Goal: Task Accomplishment & Management: Use online tool/utility

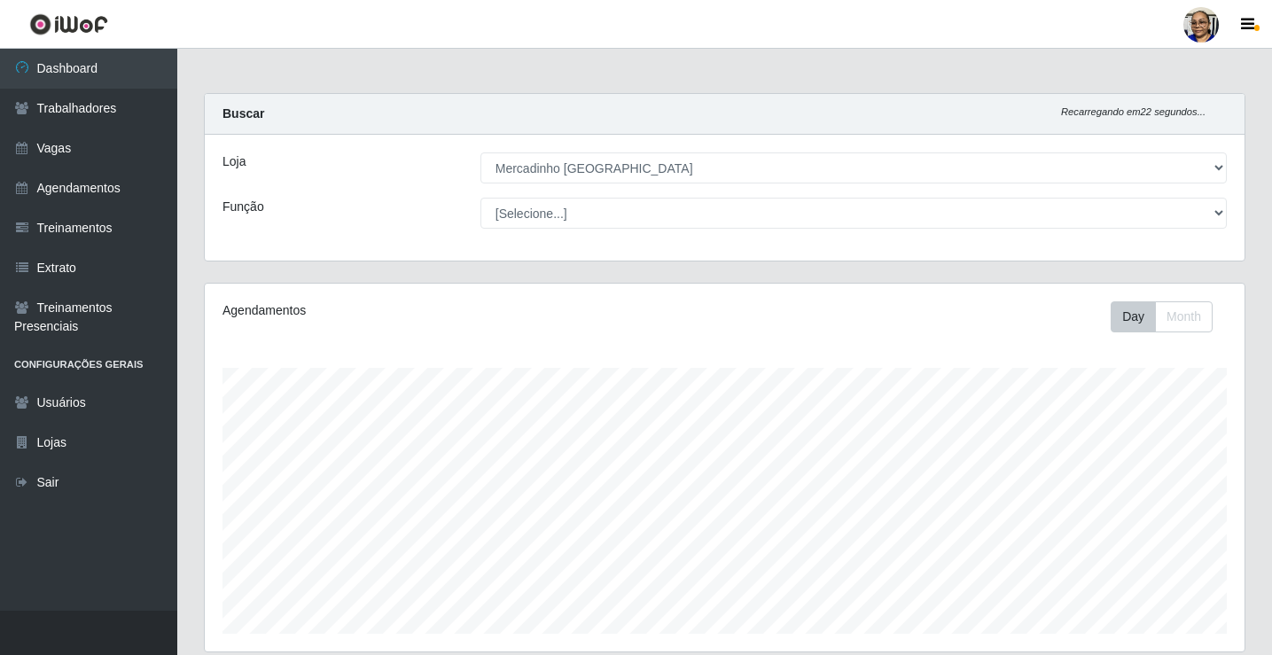
select select "345"
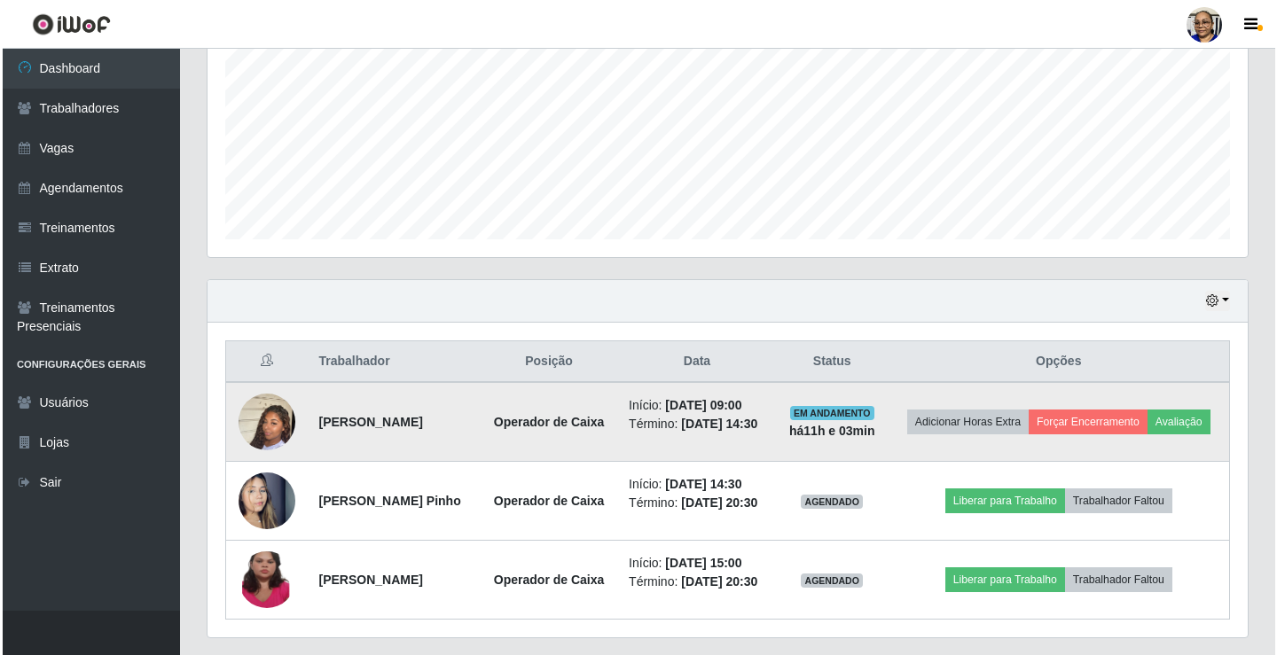
scroll to position [368, 1040]
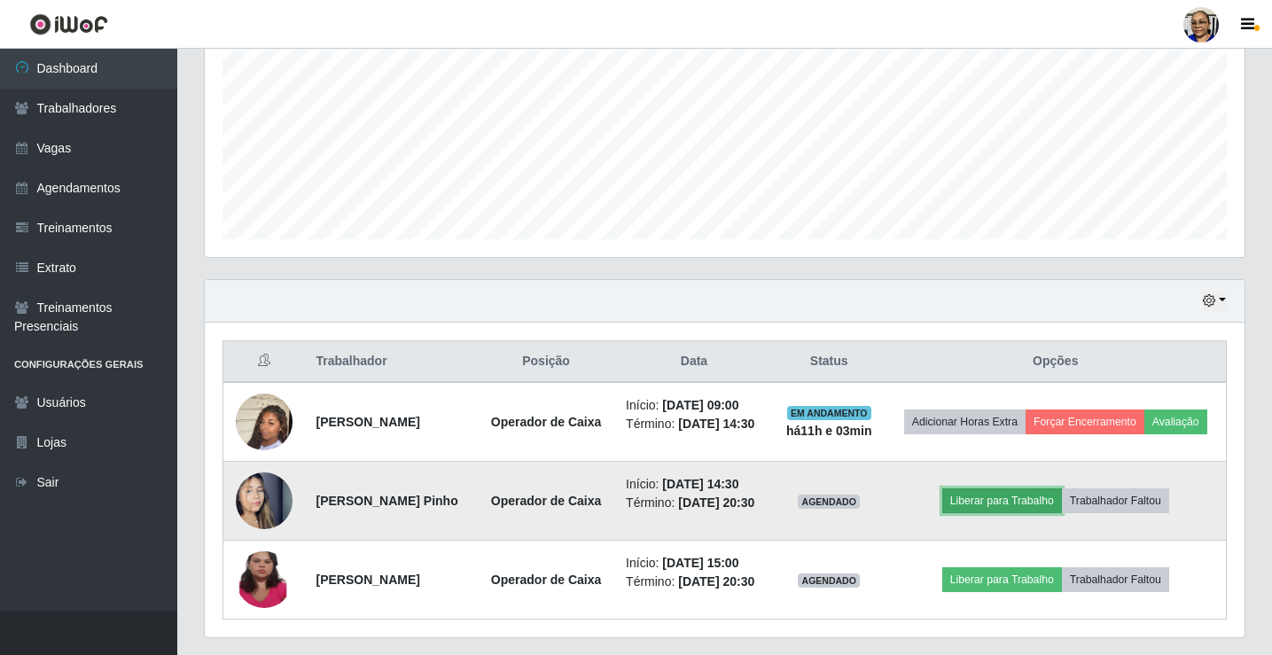
click at [1042, 513] on button "Liberar para Trabalho" at bounding box center [1003, 501] width 120 height 25
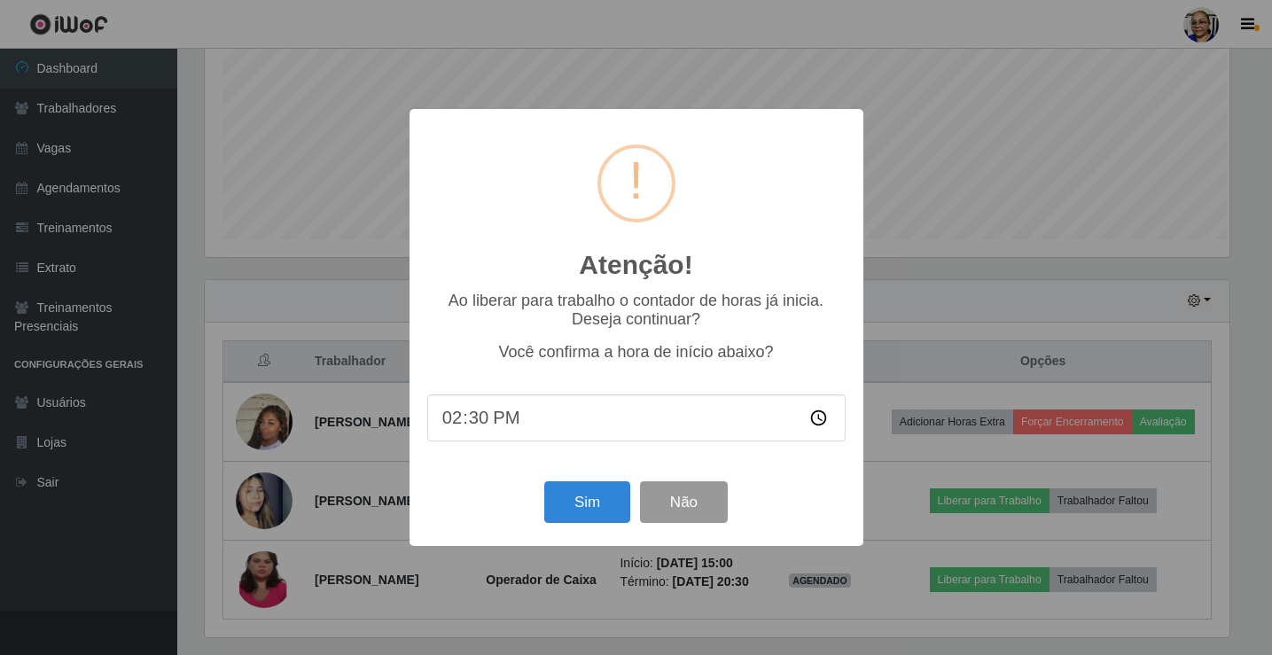
scroll to position [368, 1029]
click at [604, 510] on button "Sim" at bounding box center [589, 502] width 86 height 42
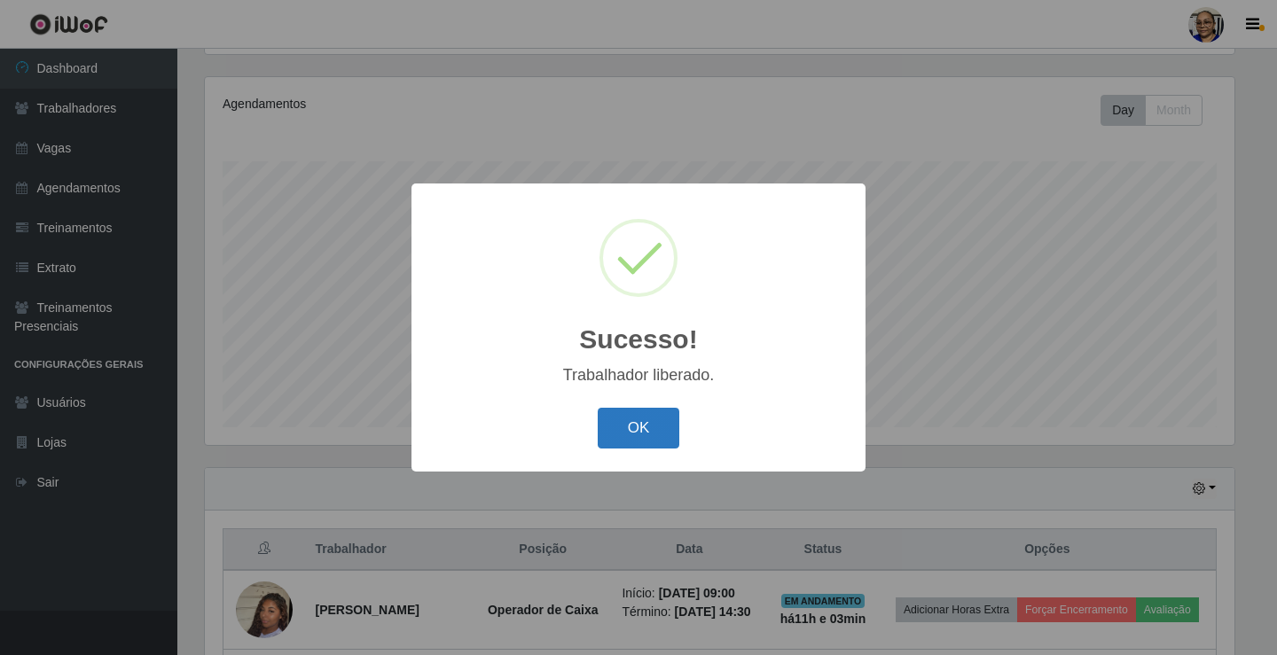
click at [659, 432] on button "OK" at bounding box center [639, 429] width 82 height 42
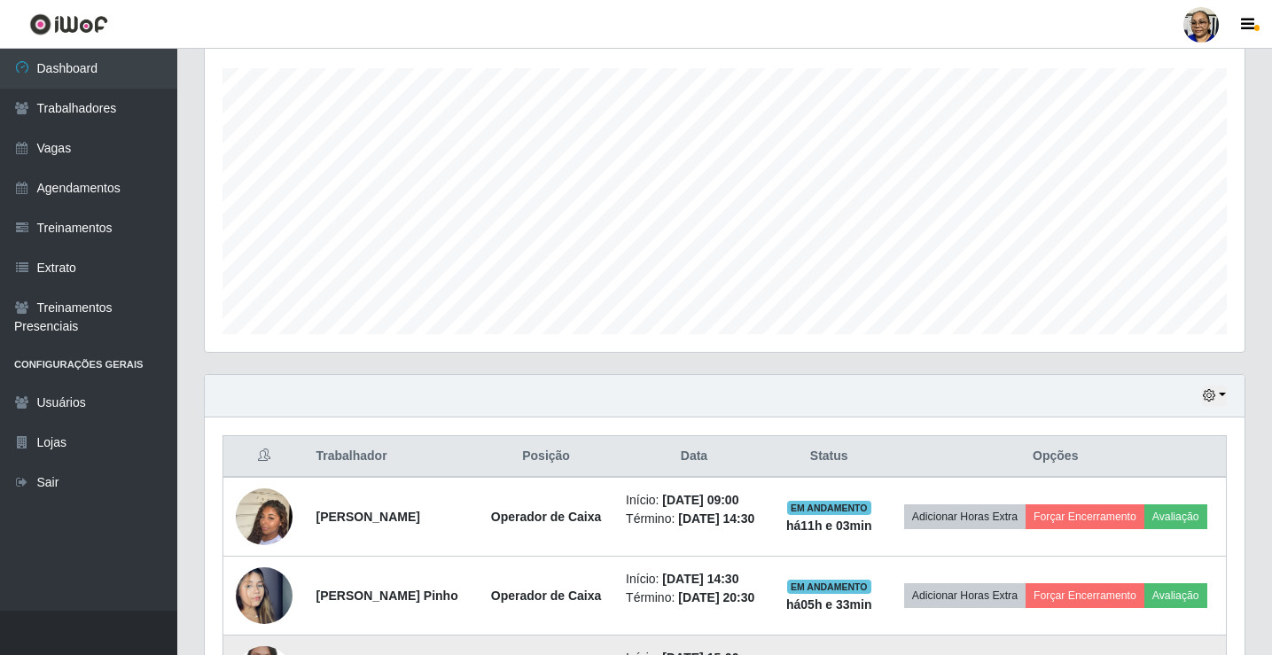
scroll to position [483, 0]
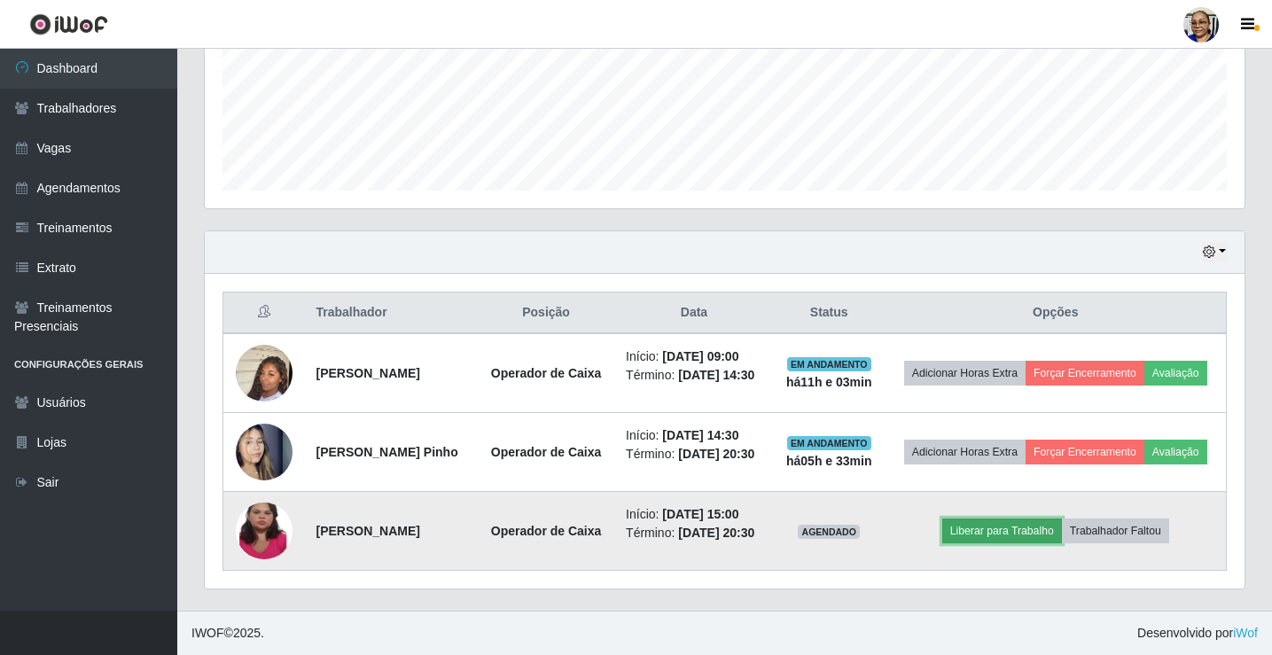
click at [997, 522] on button "Liberar para Trabalho" at bounding box center [1003, 531] width 120 height 25
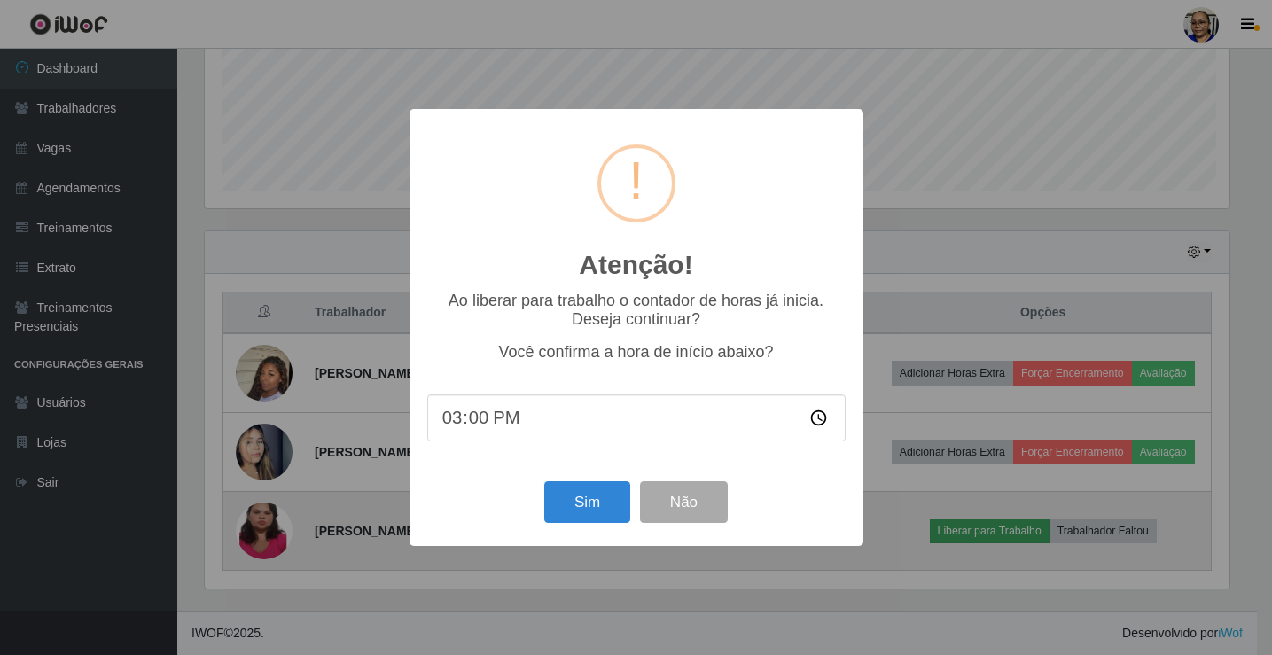
scroll to position [368, 1029]
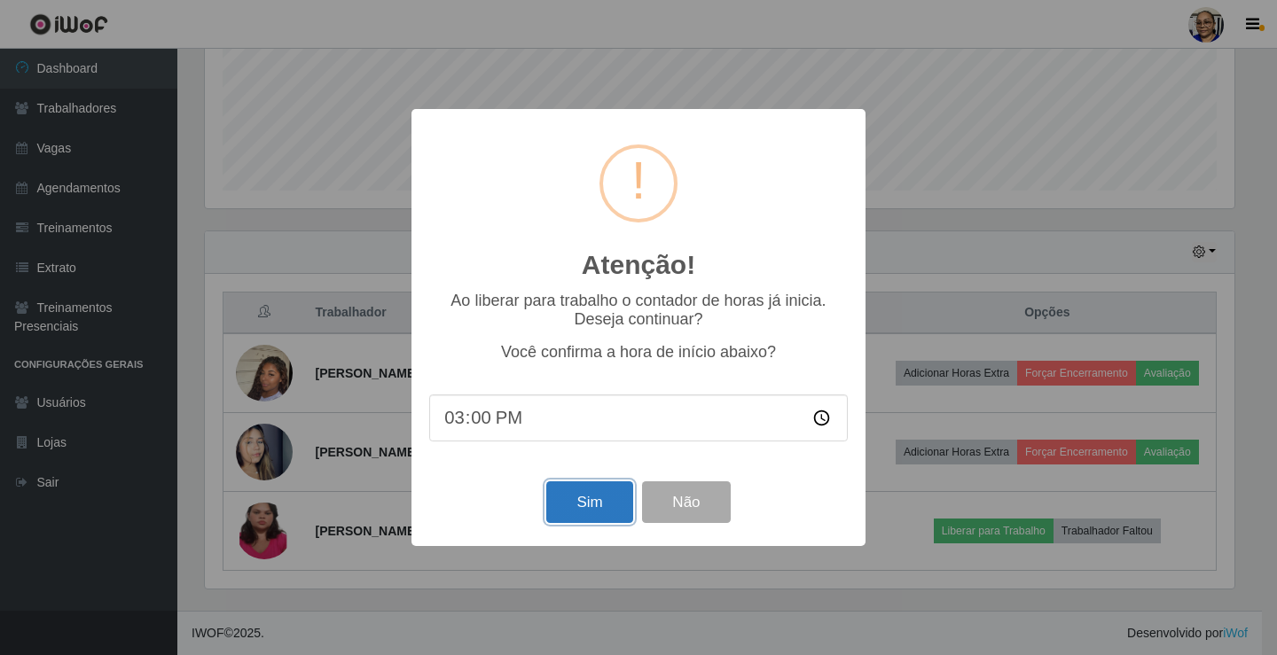
click at [602, 514] on button "Sim" at bounding box center [589, 502] width 86 height 42
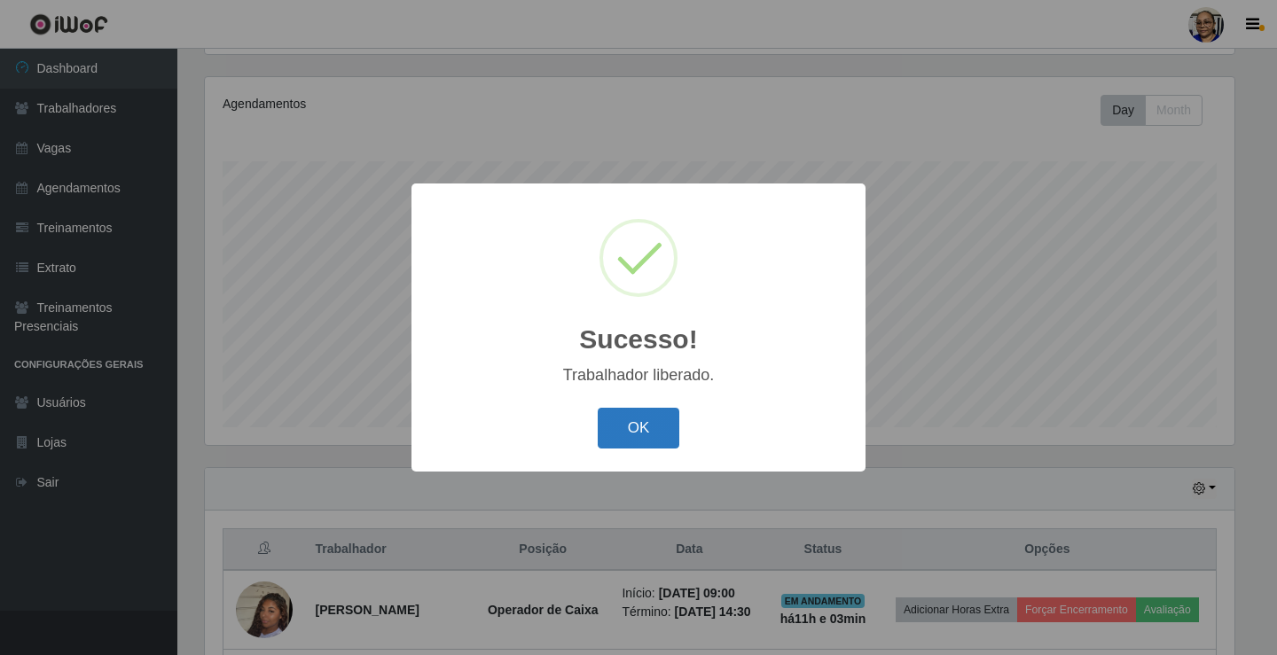
click at [653, 433] on button "OK" at bounding box center [639, 429] width 82 height 42
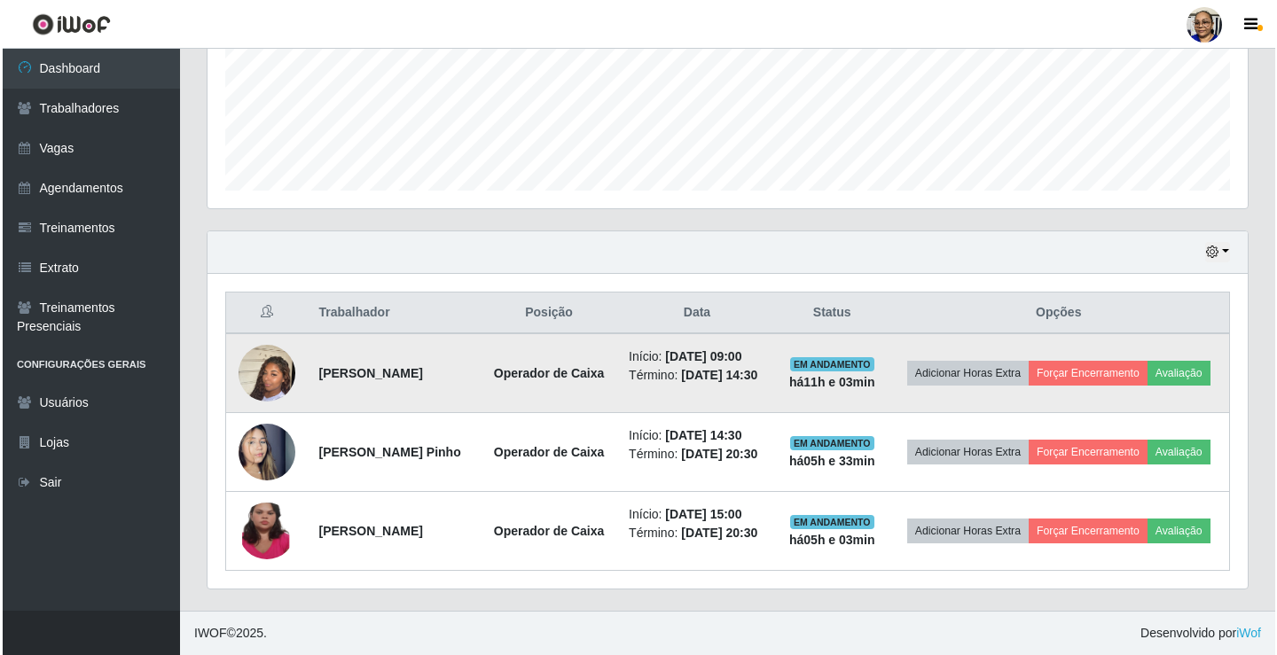
scroll to position [473, 0]
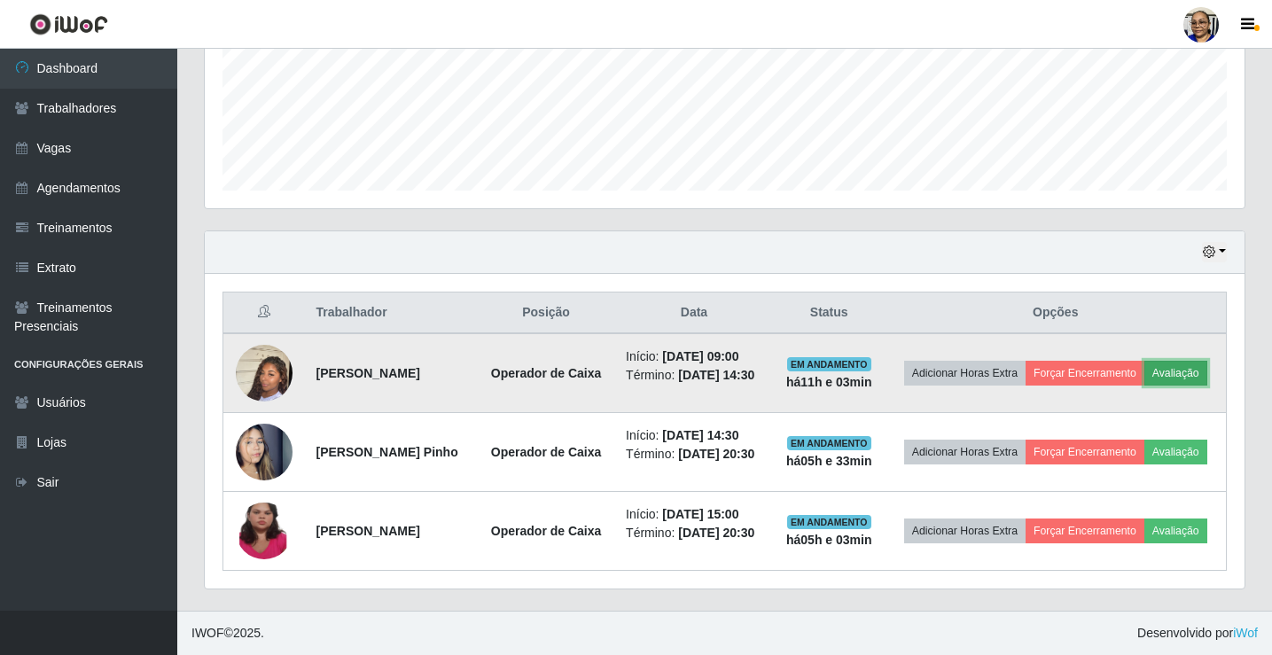
click at [1145, 364] on button "Avaliação" at bounding box center [1176, 373] width 63 height 25
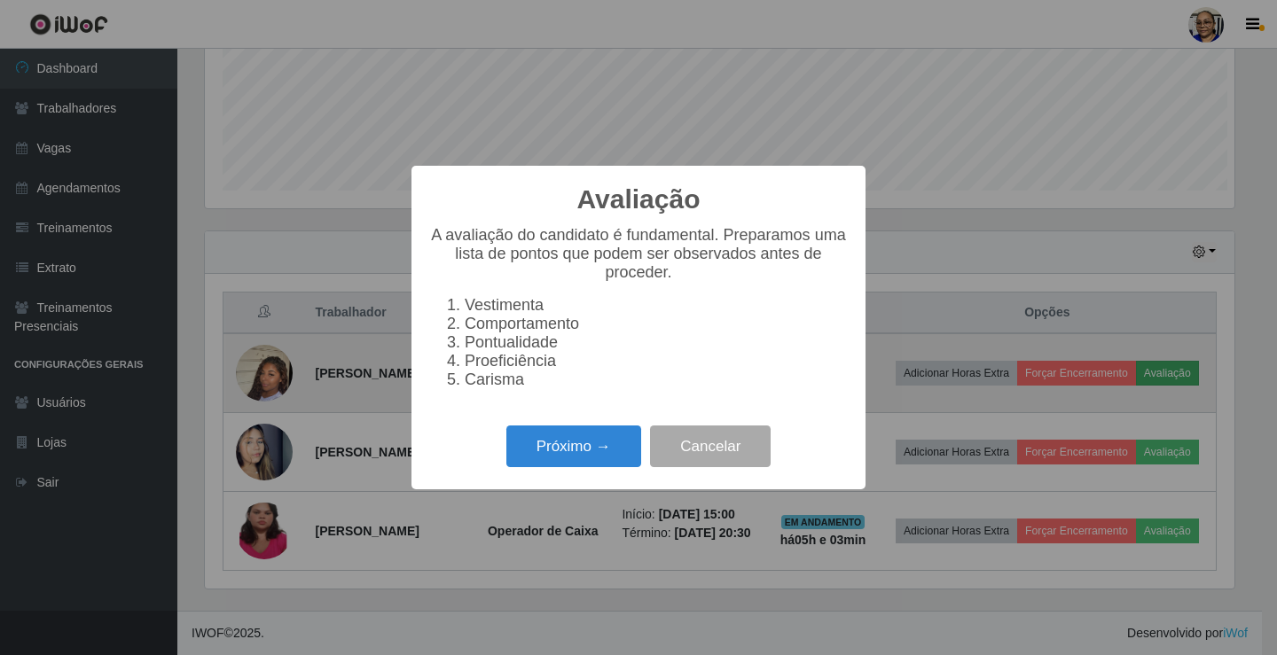
scroll to position [368, 1029]
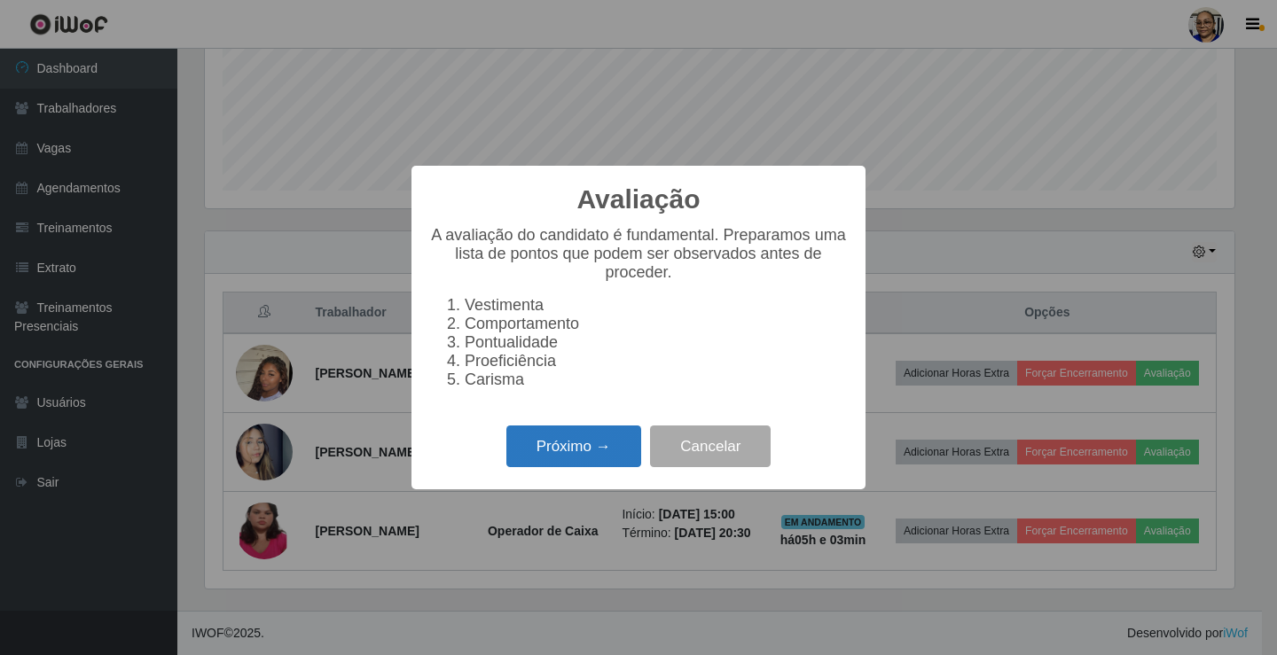
click at [603, 448] on button "Próximo →" at bounding box center [573, 447] width 135 height 42
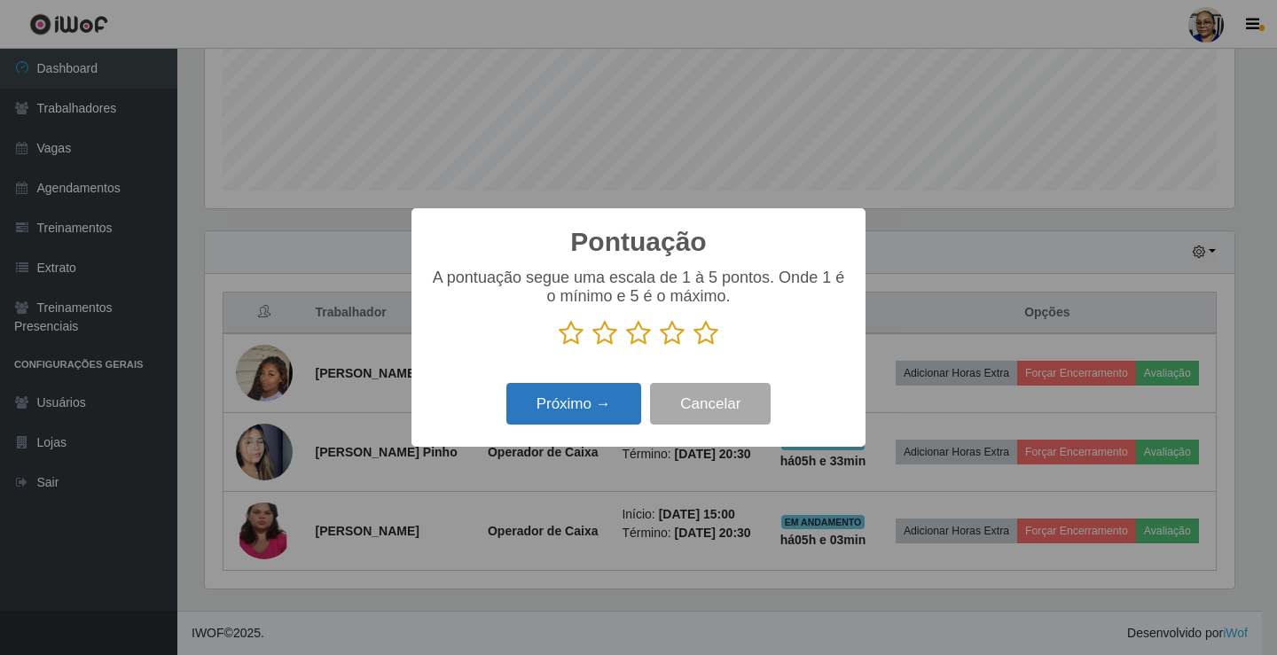
scroll to position [886327, 885665]
click at [709, 332] on icon at bounding box center [705, 333] width 25 height 27
click at [693, 347] on input "radio" at bounding box center [693, 347] width 0 height 0
click at [608, 399] on button "Próximo →" at bounding box center [573, 404] width 135 height 42
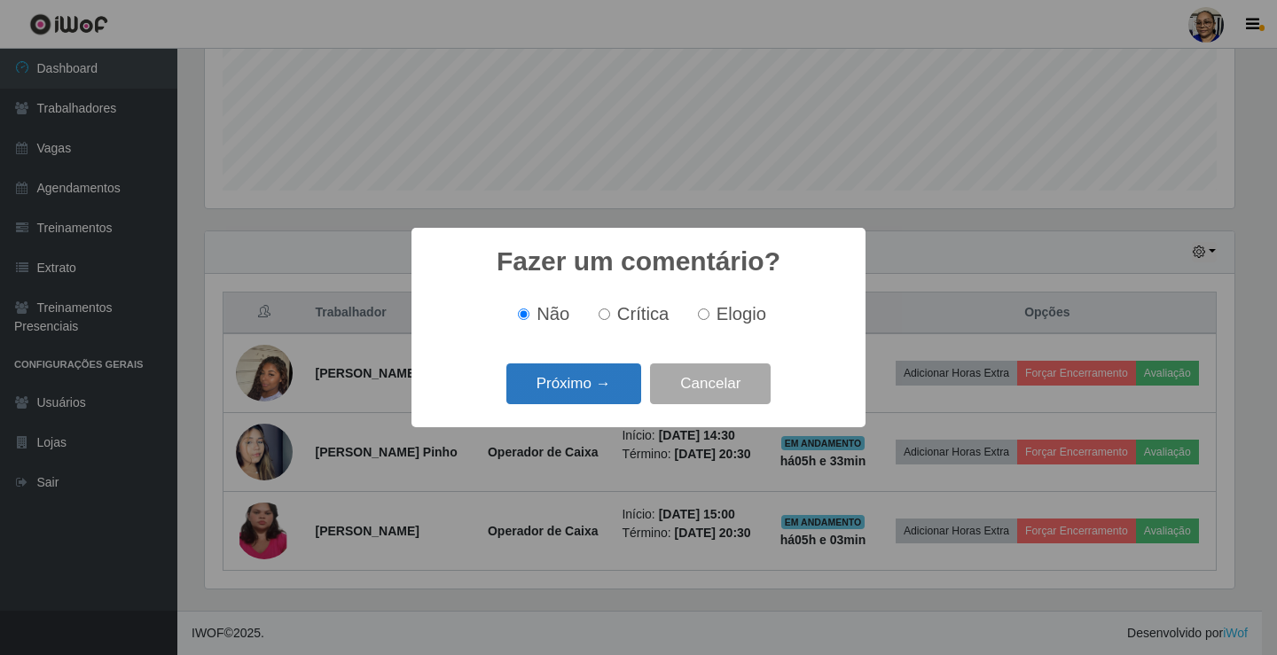
click at [604, 390] on button "Próximo →" at bounding box center [573, 385] width 135 height 42
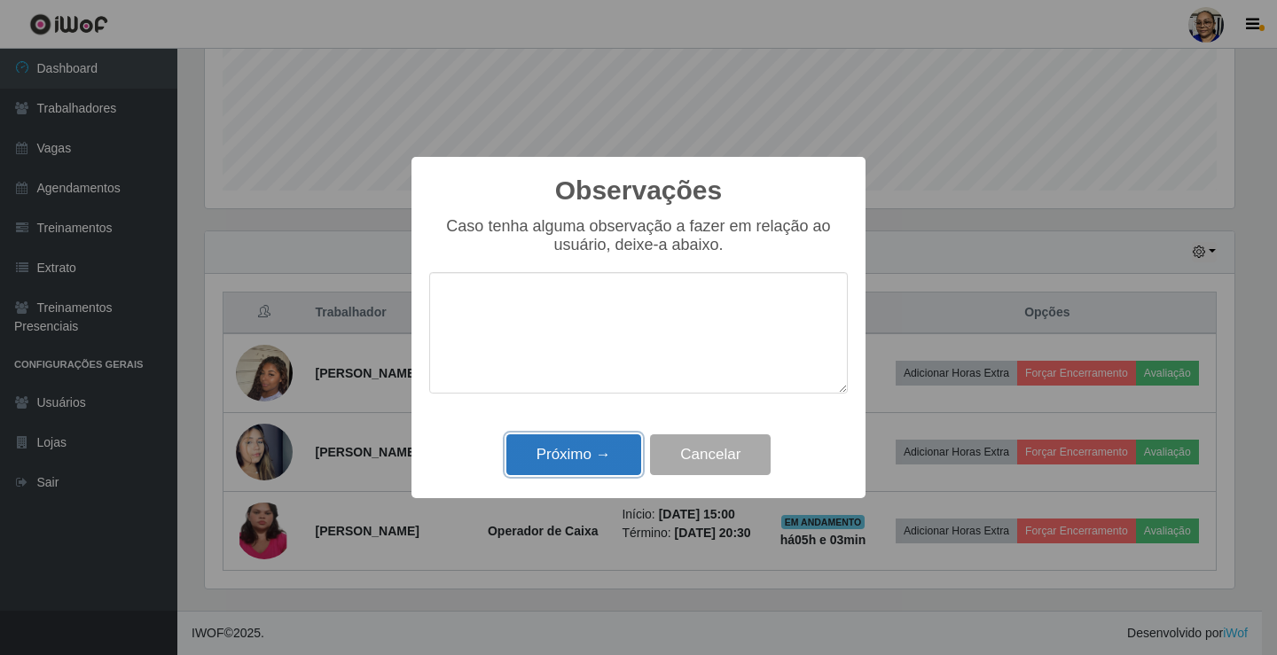
click at [595, 442] on button "Próximo →" at bounding box center [573, 455] width 135 height 42
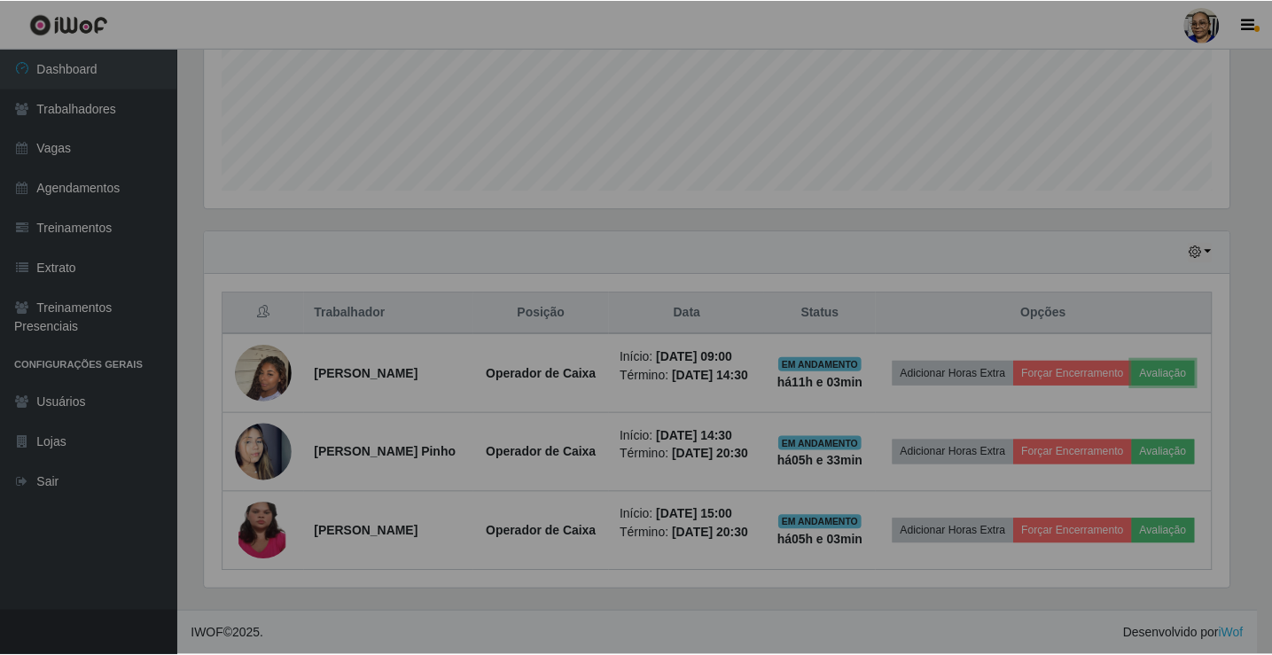
scroll to position [368, 1040]
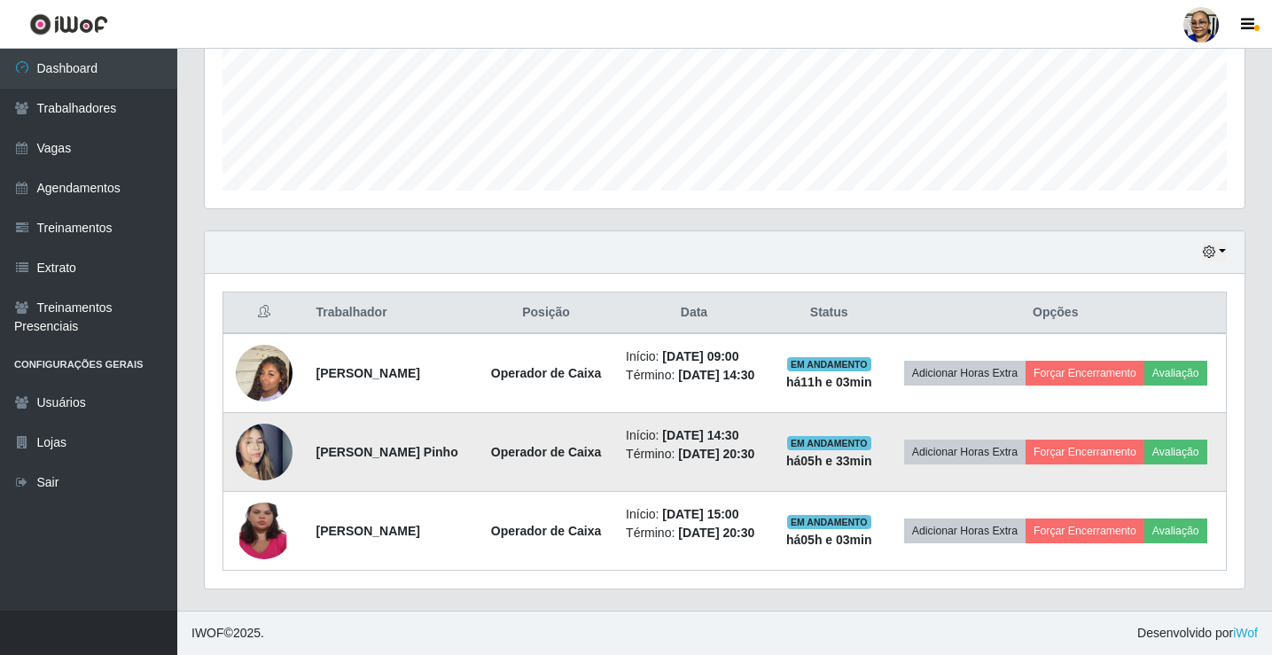
click at [257, 446] on img at bounding box center [264, 452] width 57 height 101
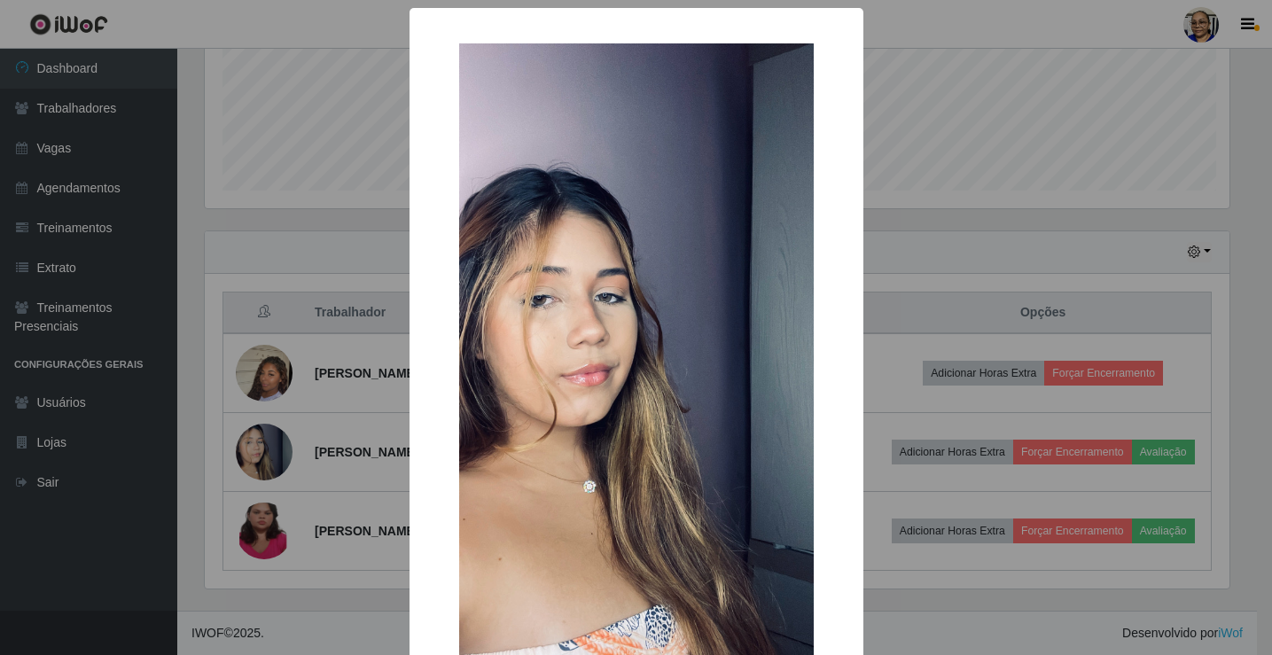
scroll to position [0, 0]
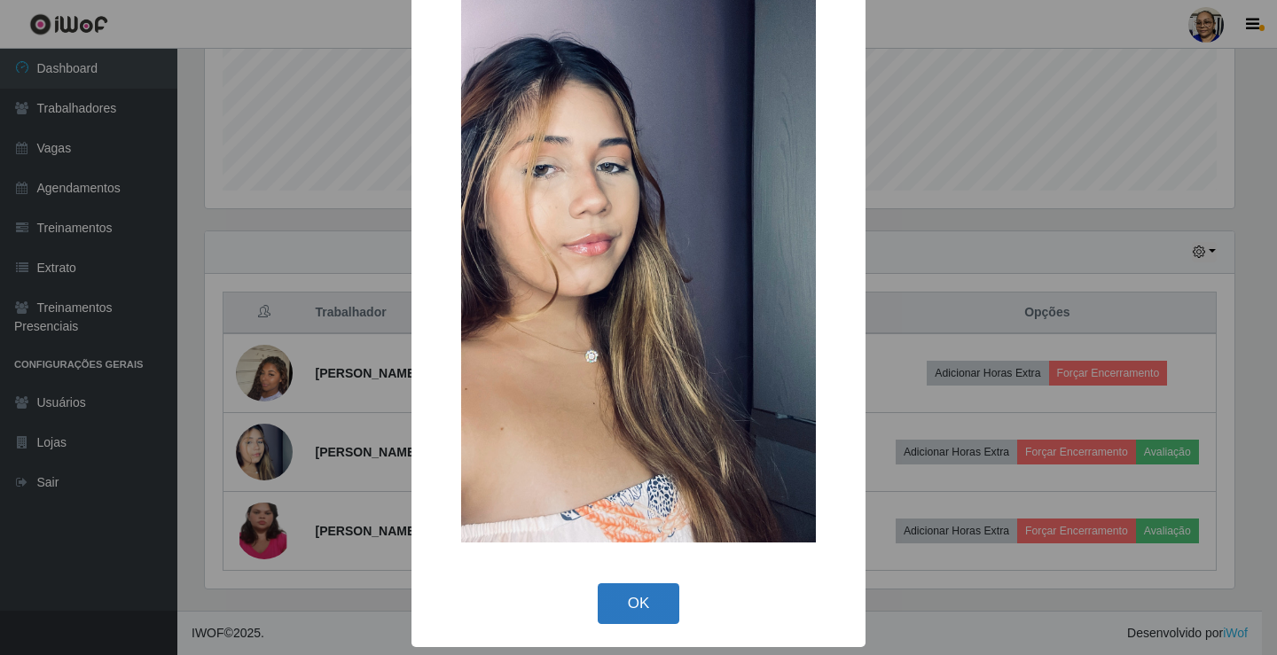
click at [627, 601] on button "OK" at bounding box center [639, 604] width 82 height 42
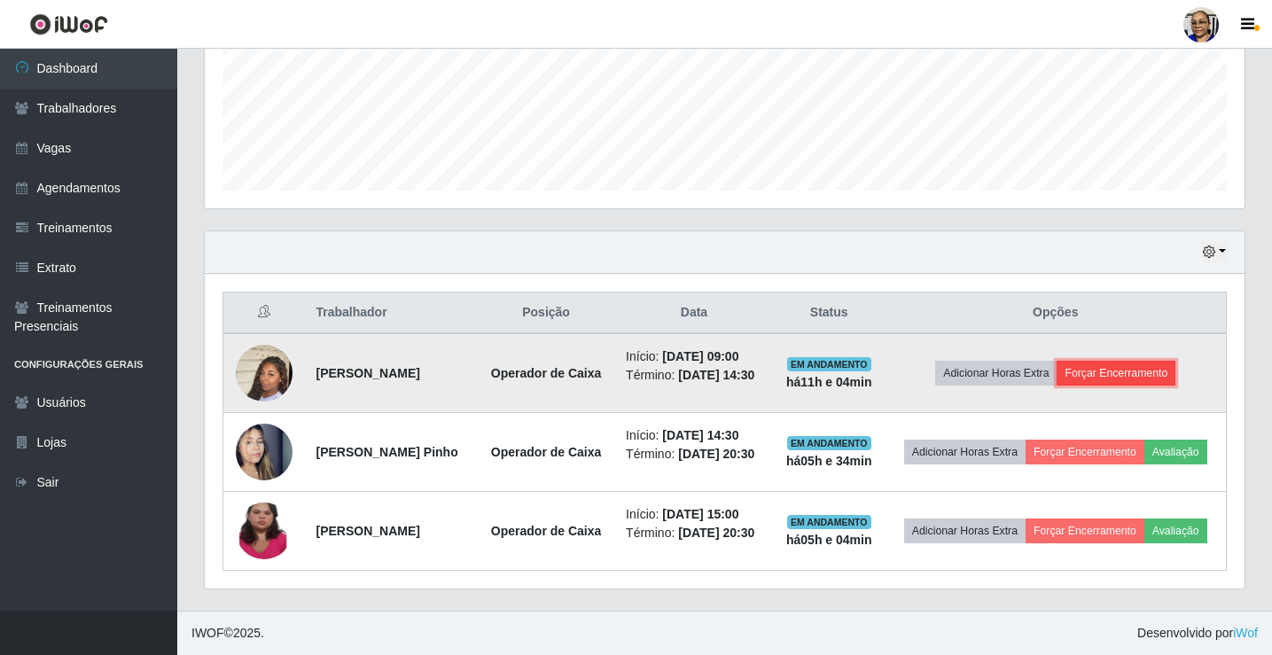
click at [1119, 361] on button "Forçar Encerramento" at bounding box center [1116, 373] width 119 height 25
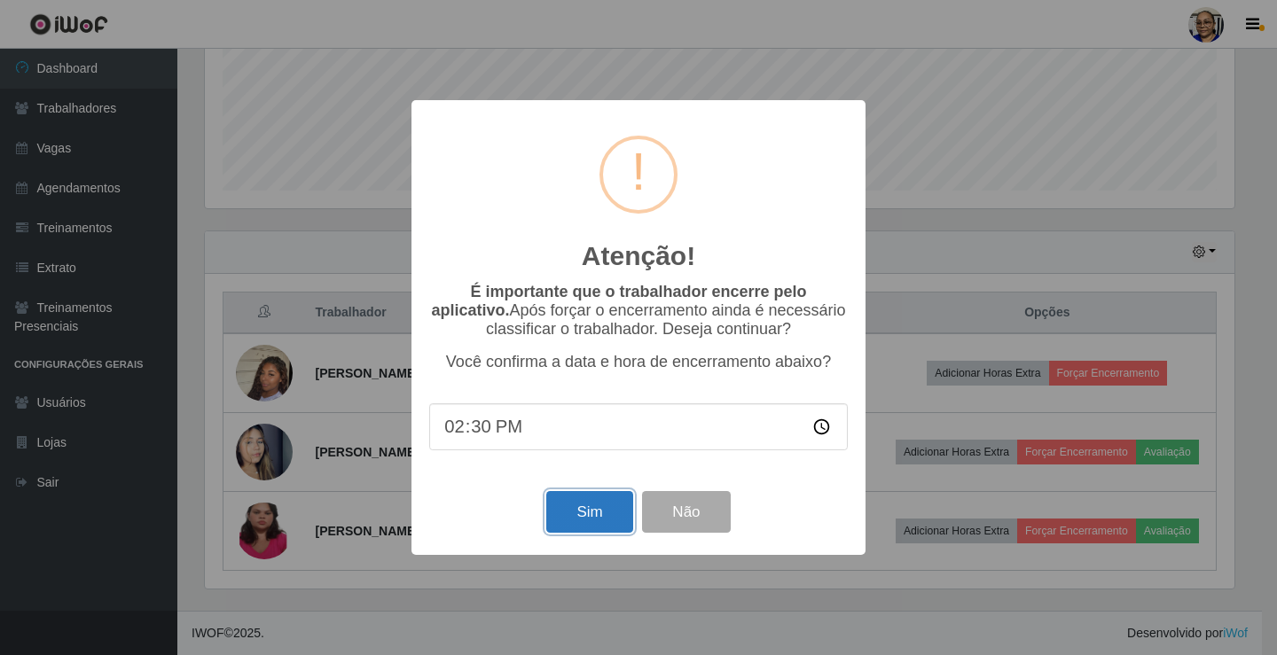
click at [583, 515] on button "Sim" at bounding box center [589, 512] width 86 height 42
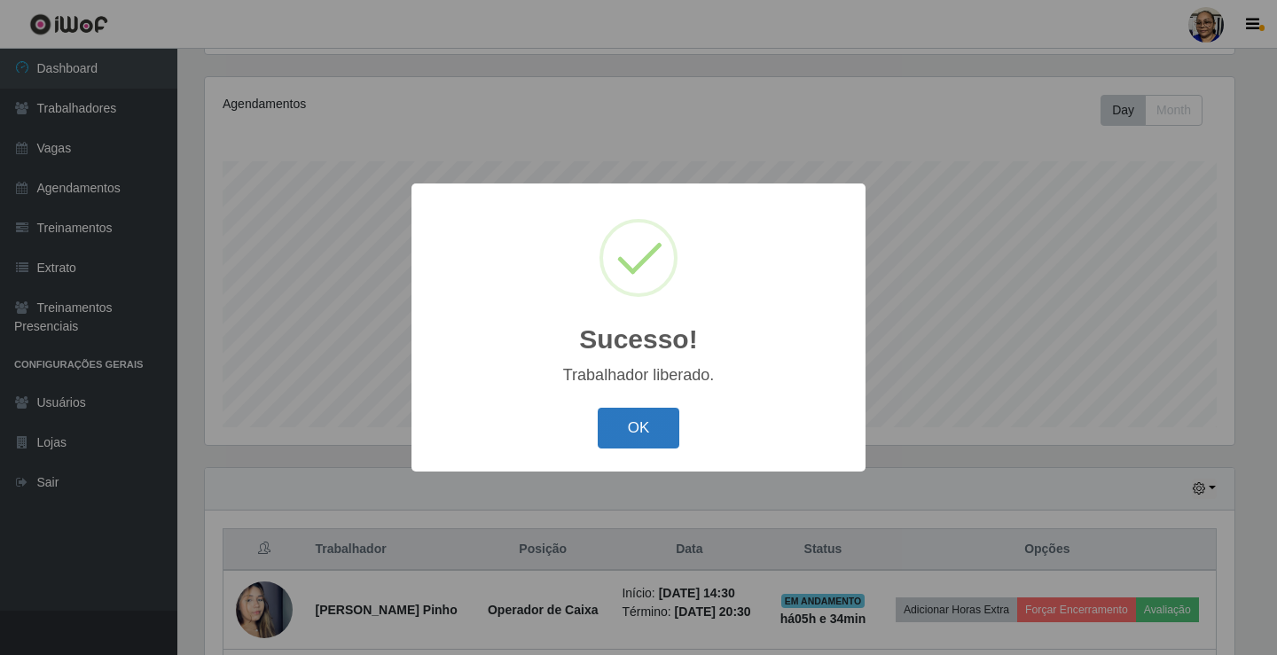
click at [642, 426] on button "OK" at bounding box center [639, 429] width 82 height 42
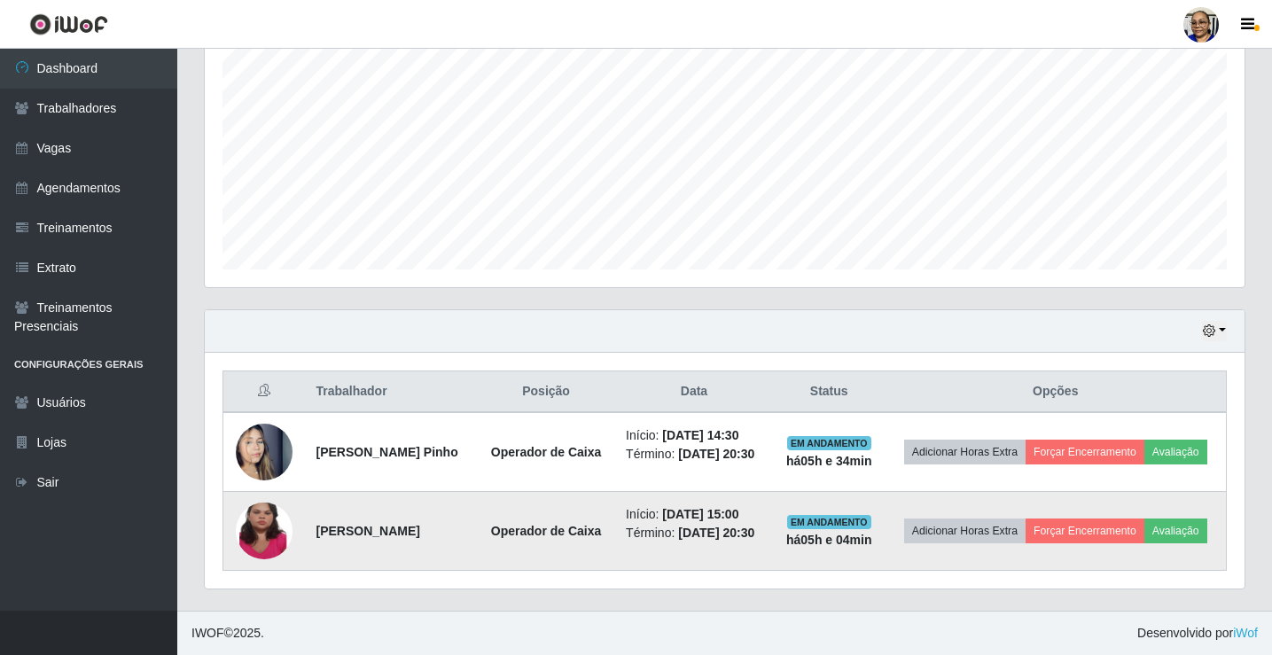
click at [268, 529] on img at bounding box center [264, 531] width 57 height 126
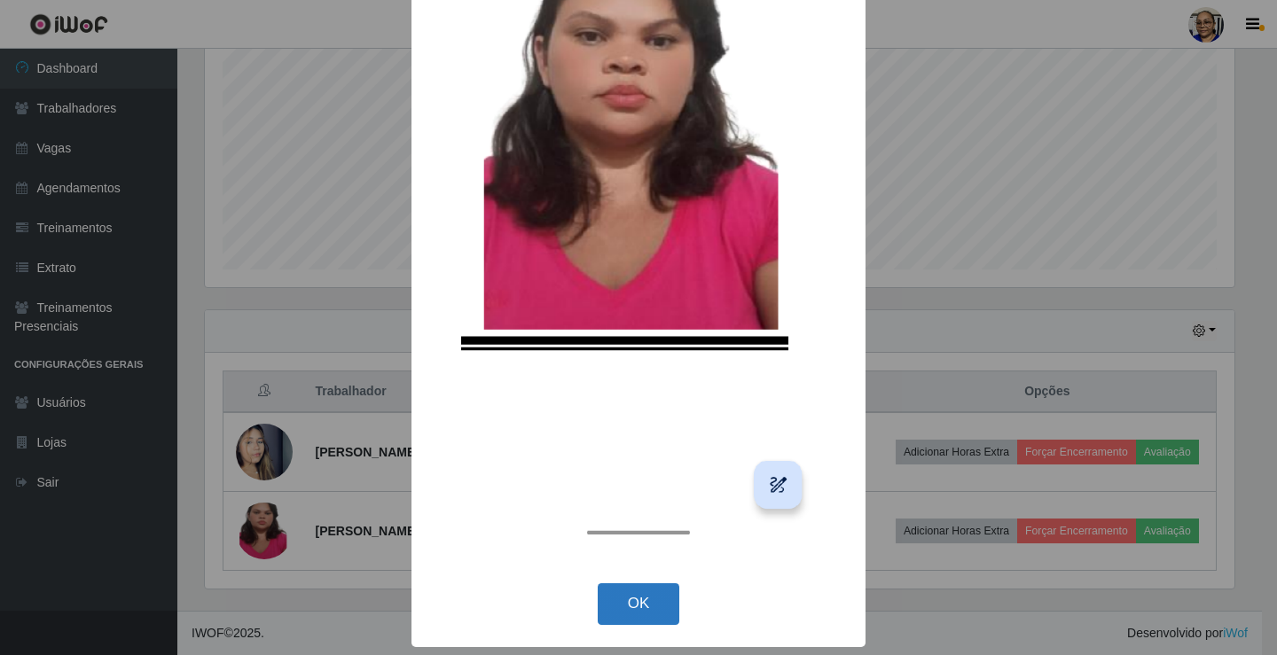
click at [613, 583] on button "OK" at bounding box center [639, 604] width 82 height 42
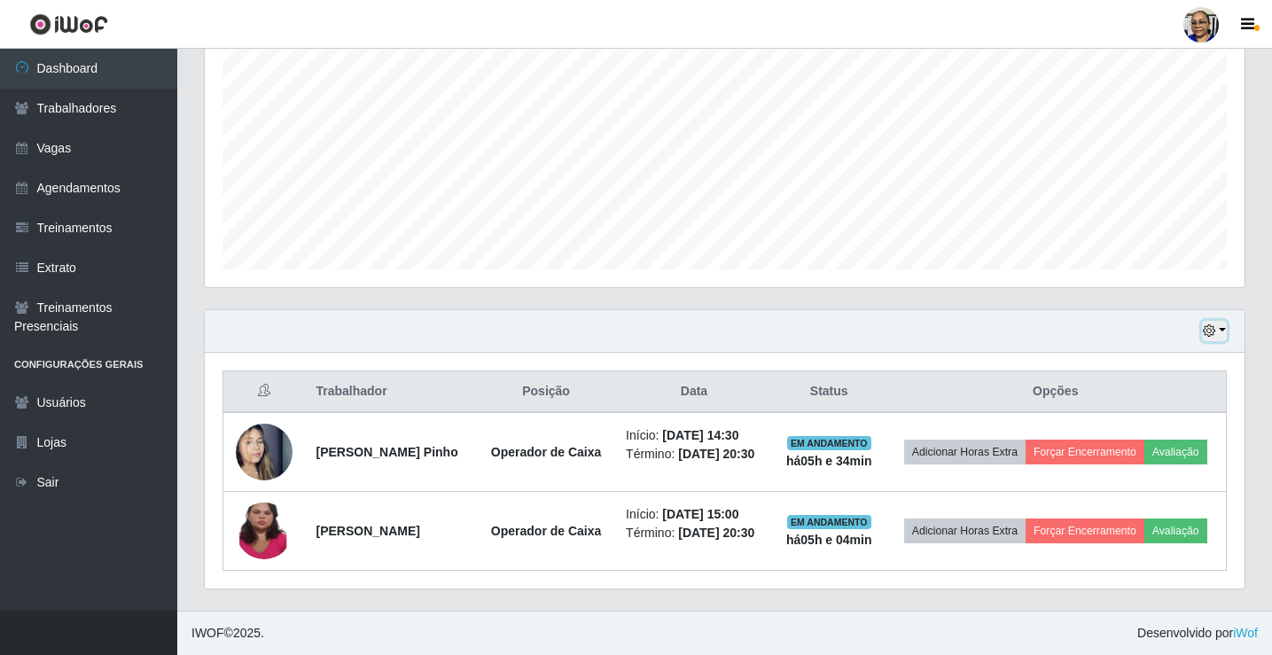
click at [1219, 321] on button "button" at bounding box center [1214, 331] width 25 height 20
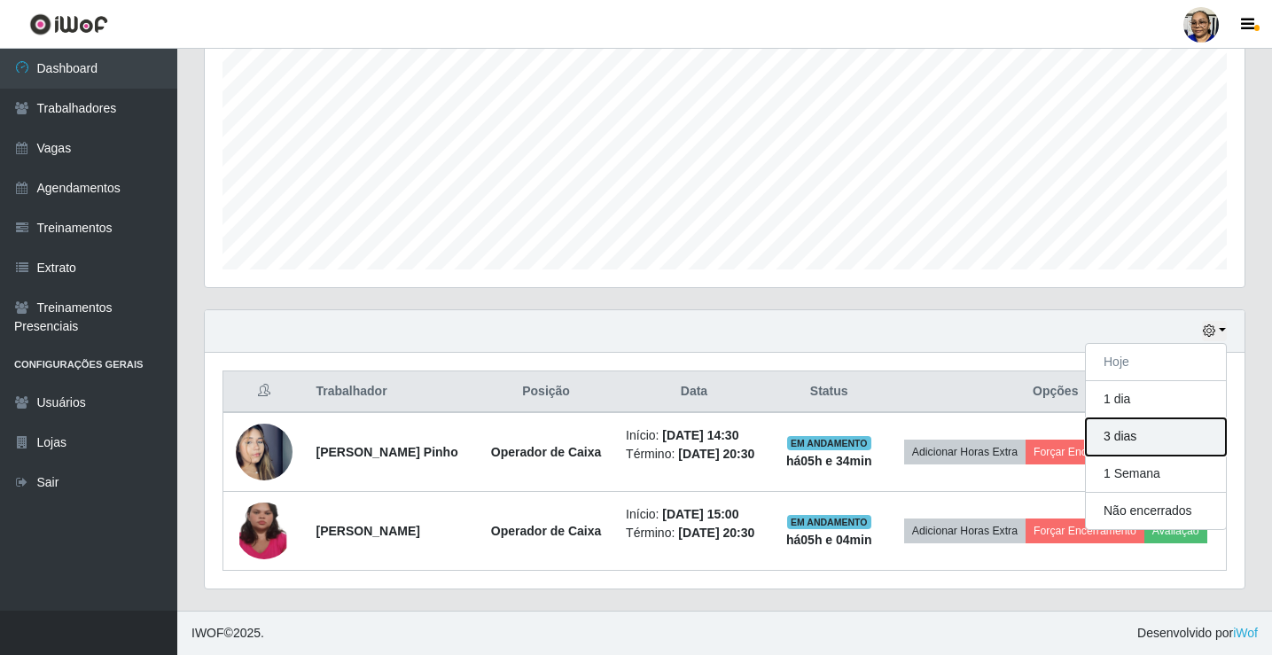
click at [1188, 419] on button "3 dias" at bounding box center [1156, 437] width 140 height 37
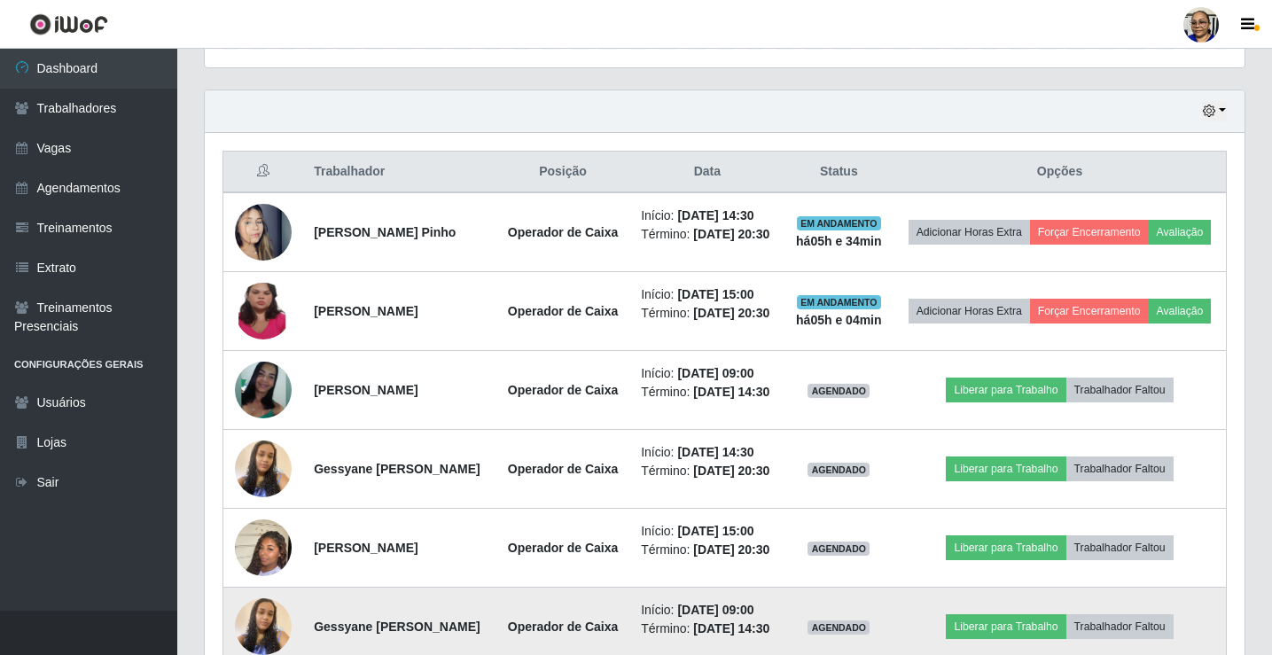
scroll to position [450, 0]
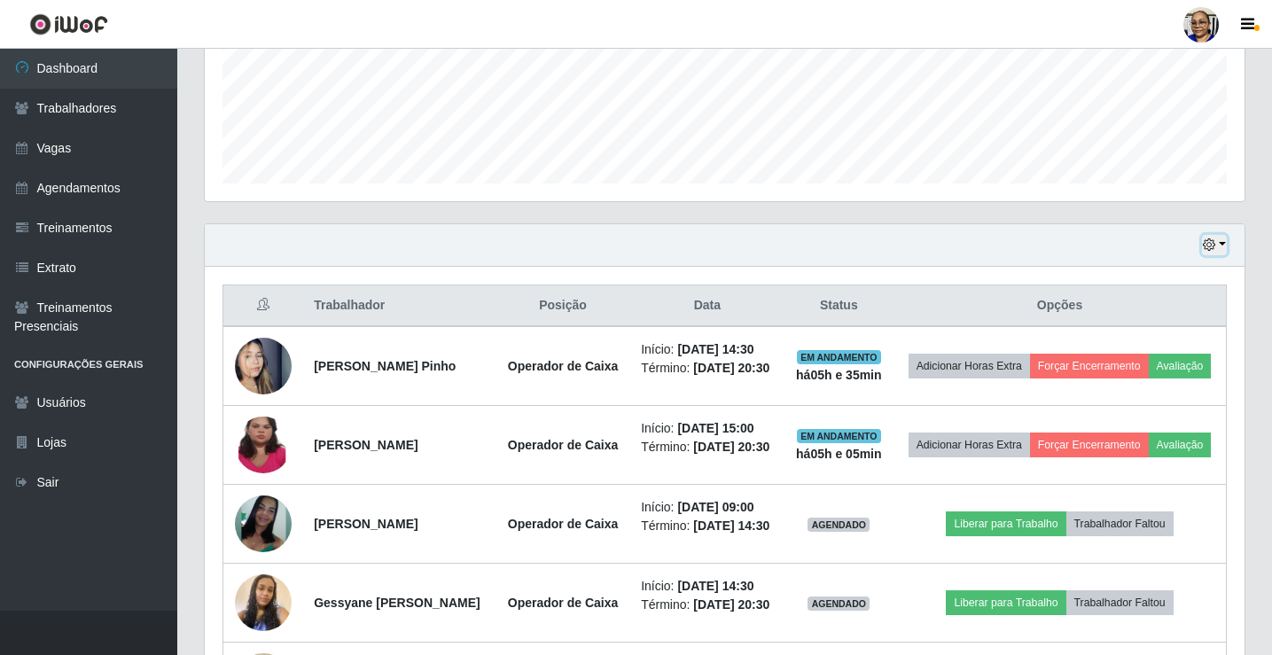
click at [1222, 244] on button "button" at bounding box center [1214, 245] width 25 height 20
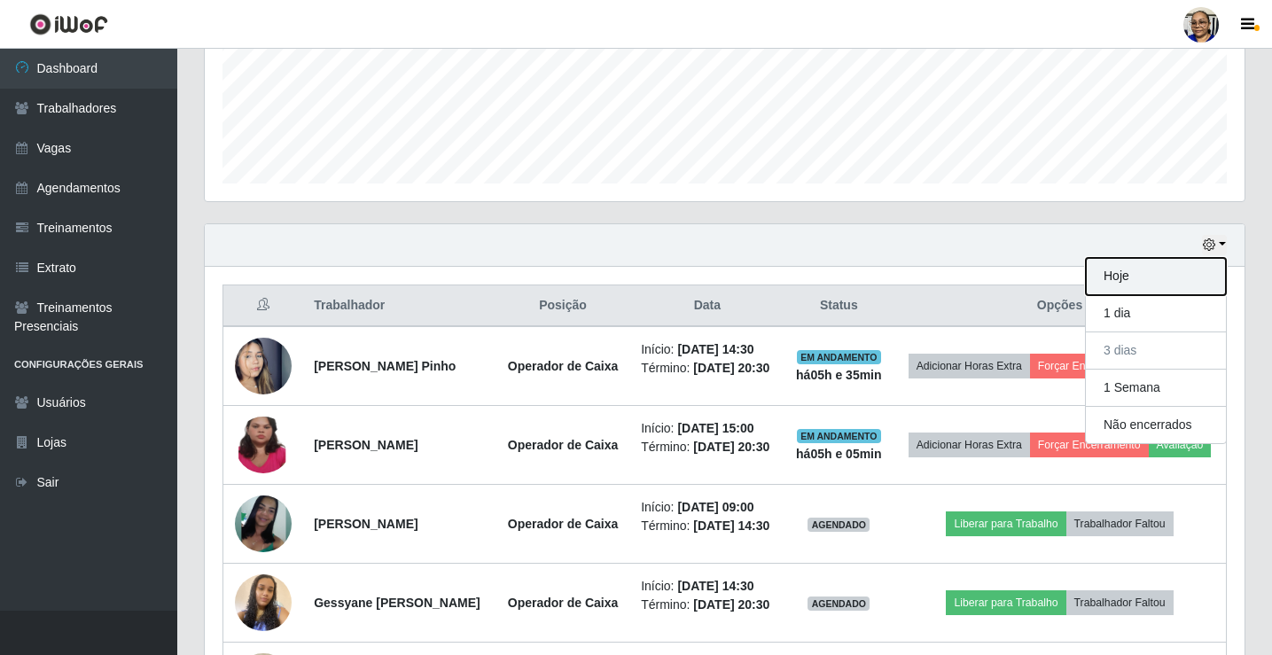
click at [1162, 286] on button "Hoje" at bounding box center [1156, 276] width 140 height 37
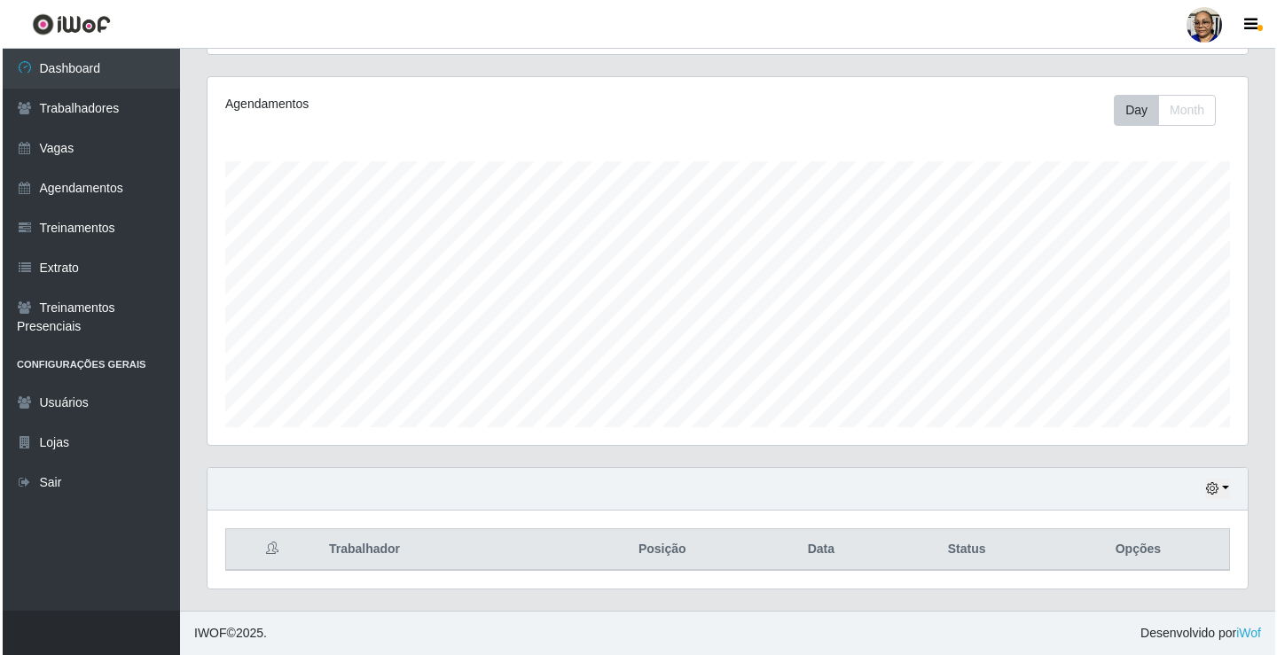
scroll to position [391, 0]
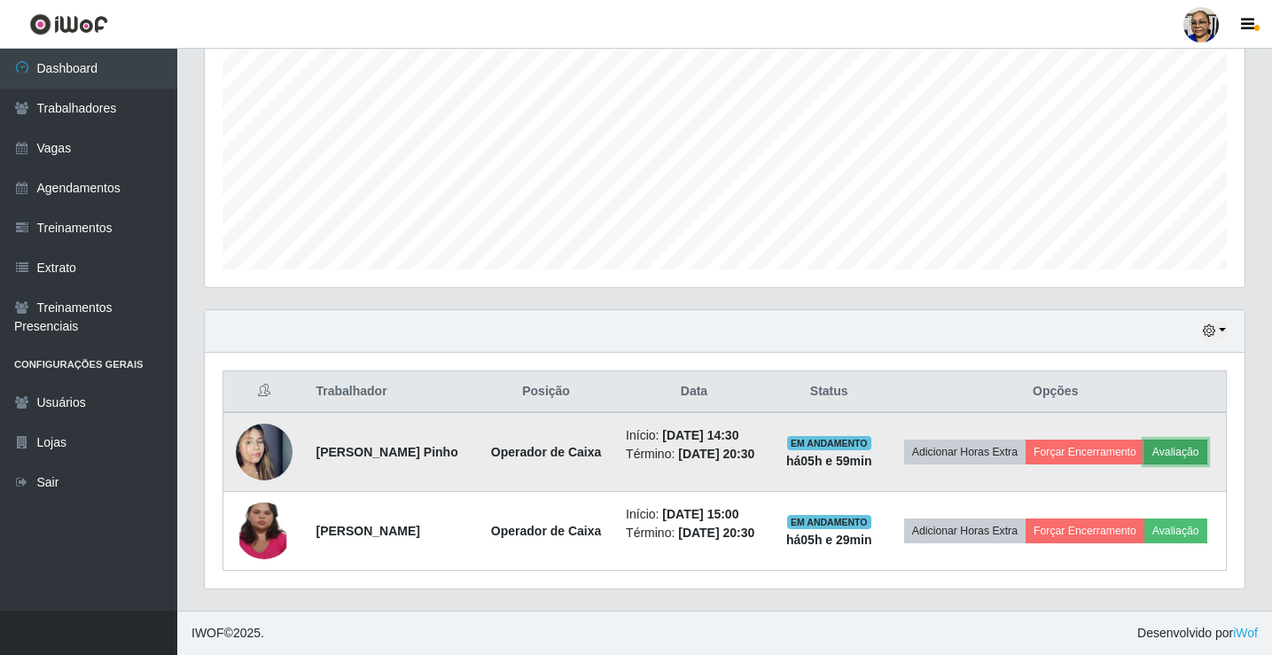
click at [1145, 444] on button "Avaliação" at bounding box center [1176, 452] width 63 height 25
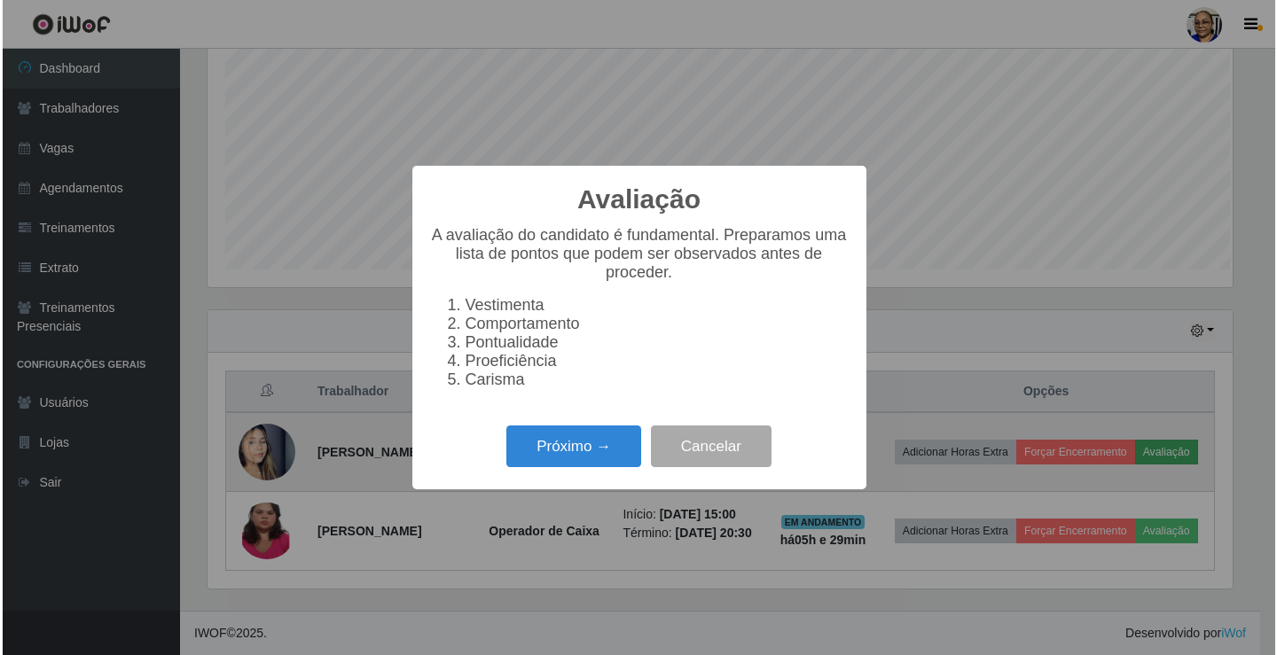
scroll to position [368, 1029]
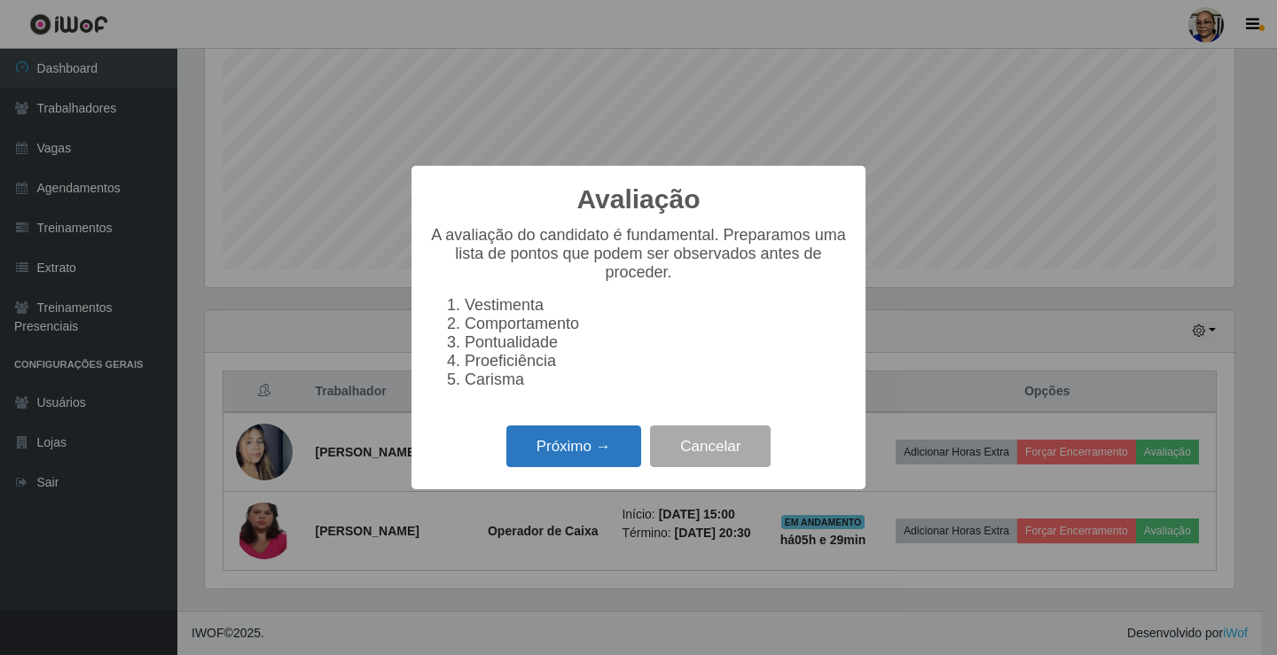
click at [599, 458] on button "Próximo →" at bounding box center [573, 447] width 135 height 42
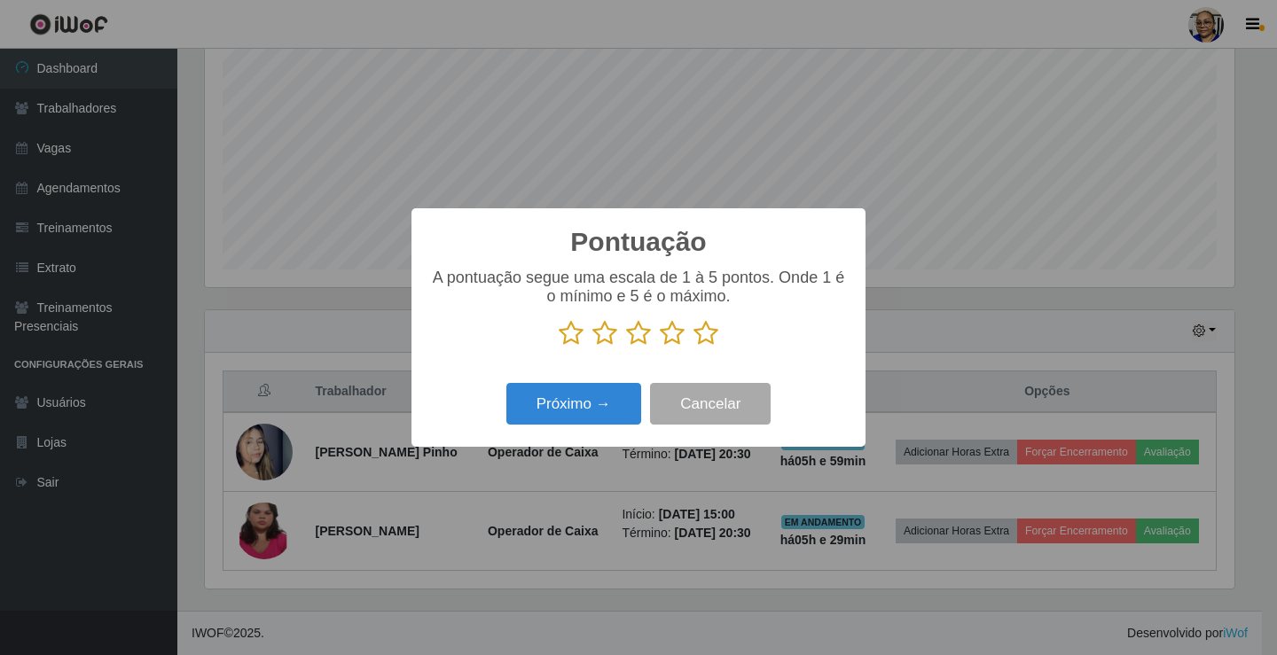
scroll to position [886327, 885665]
click at [712, 335] on icon at bounding box center [705, 333] width 25 height 27
click at [693, 347] on input "radio" at bounding box center [693, 347] width 0 height 0
click at [617, 404] on button "Próximo →" at bounding box center [573, 404] width 135 height 42
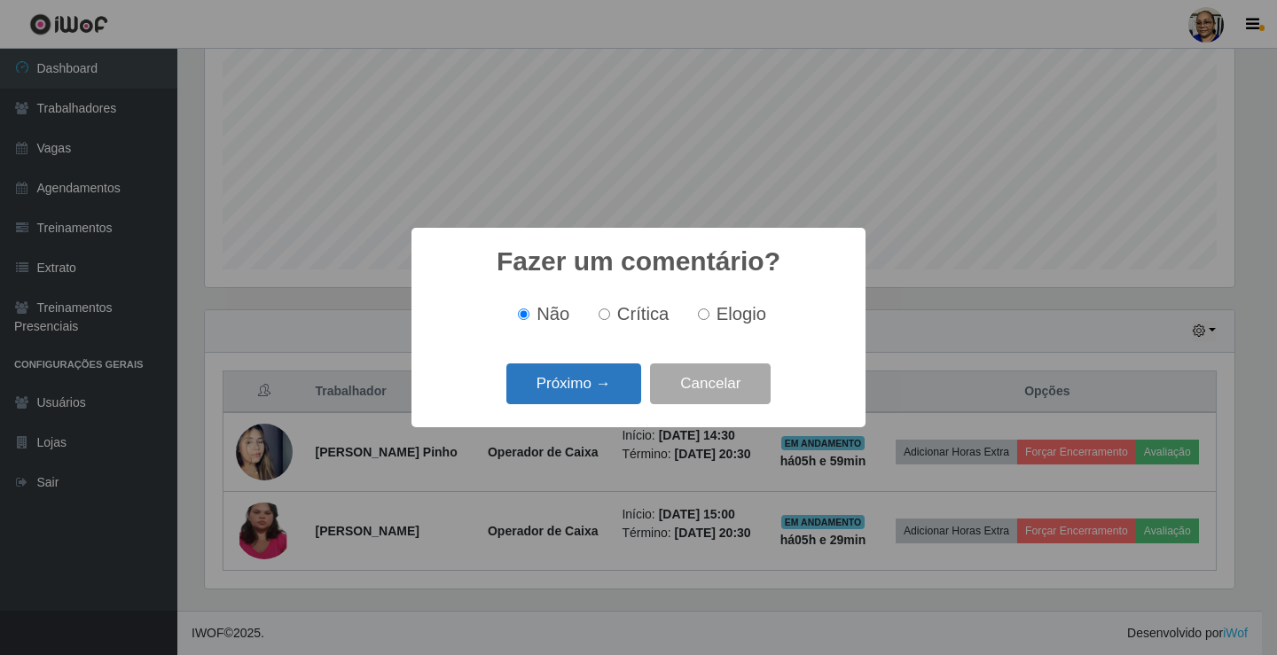
click at [612, 400] on button "Próximo →" at bounding box center [573, 385] width 135 height 42
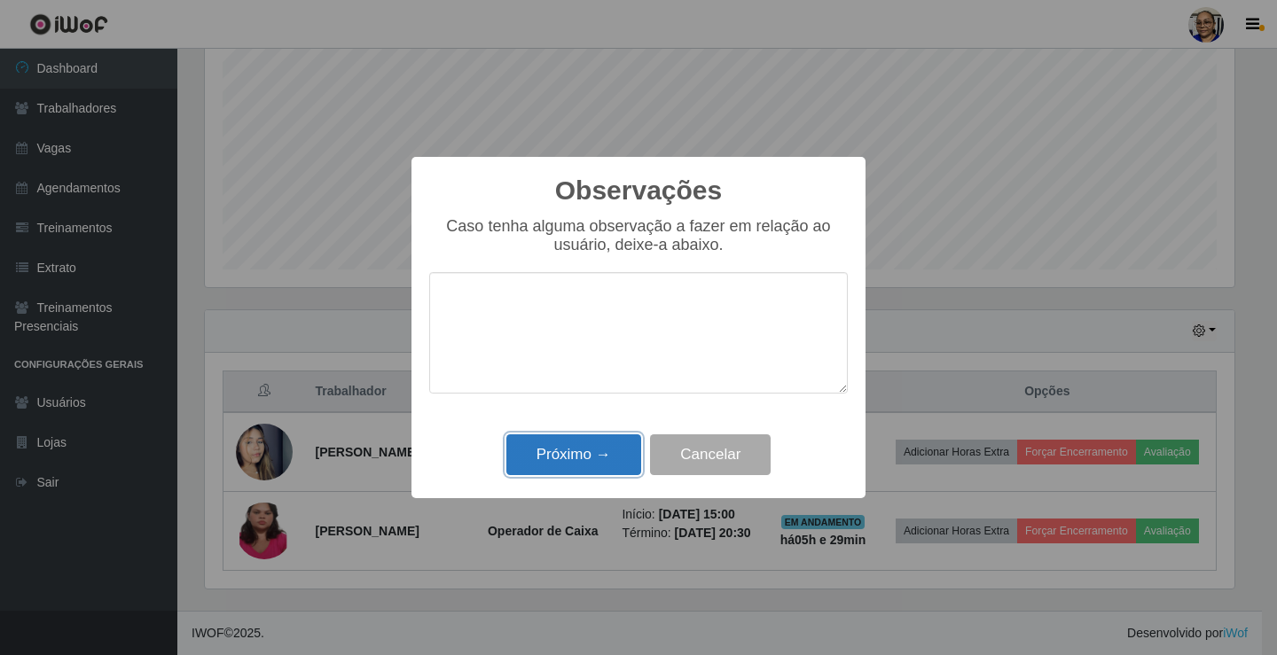
click at [602, 454] on button "Próximo →" at bounding box center [573, 455] width 135 height 42
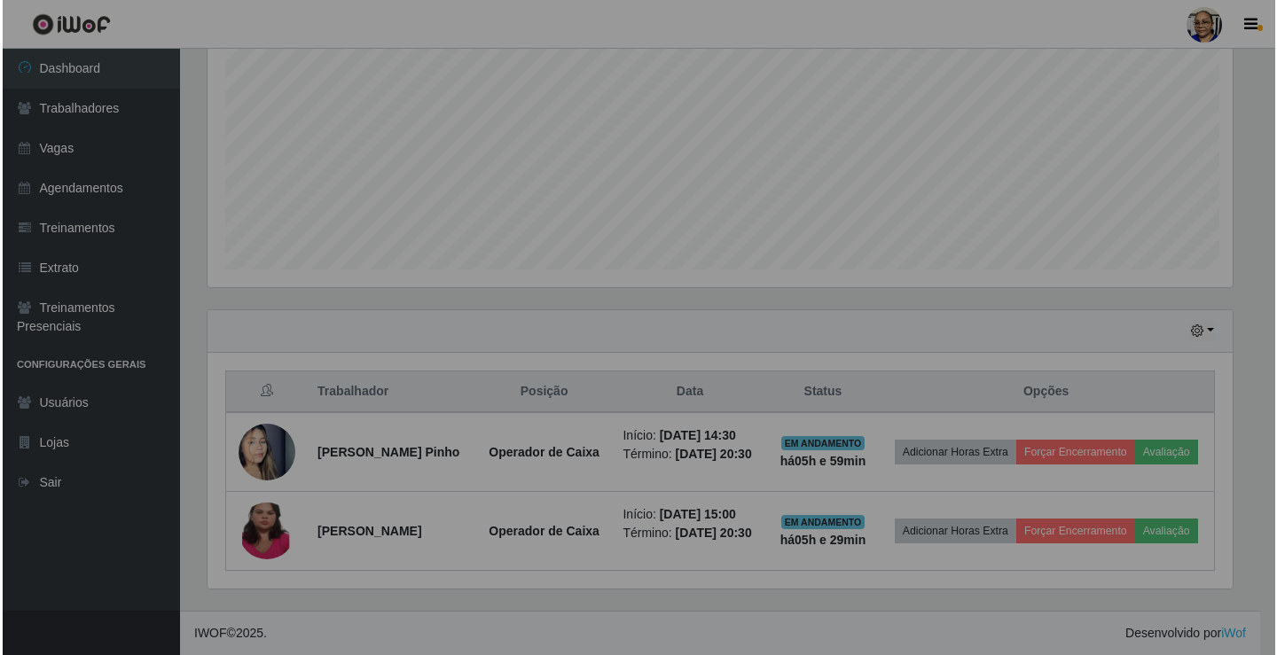
scroll to position [368, 1040]
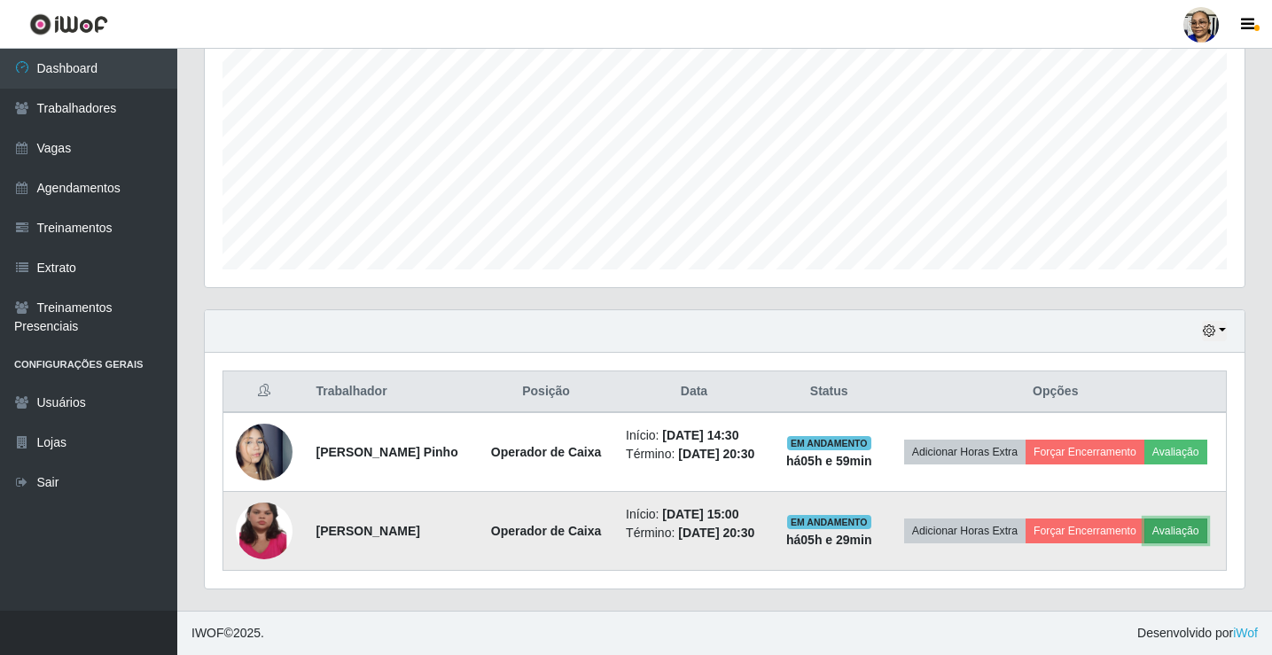
click at [1145, 540] on button "Avaliação" at bounding box center [1176, 531] width 63 height 25
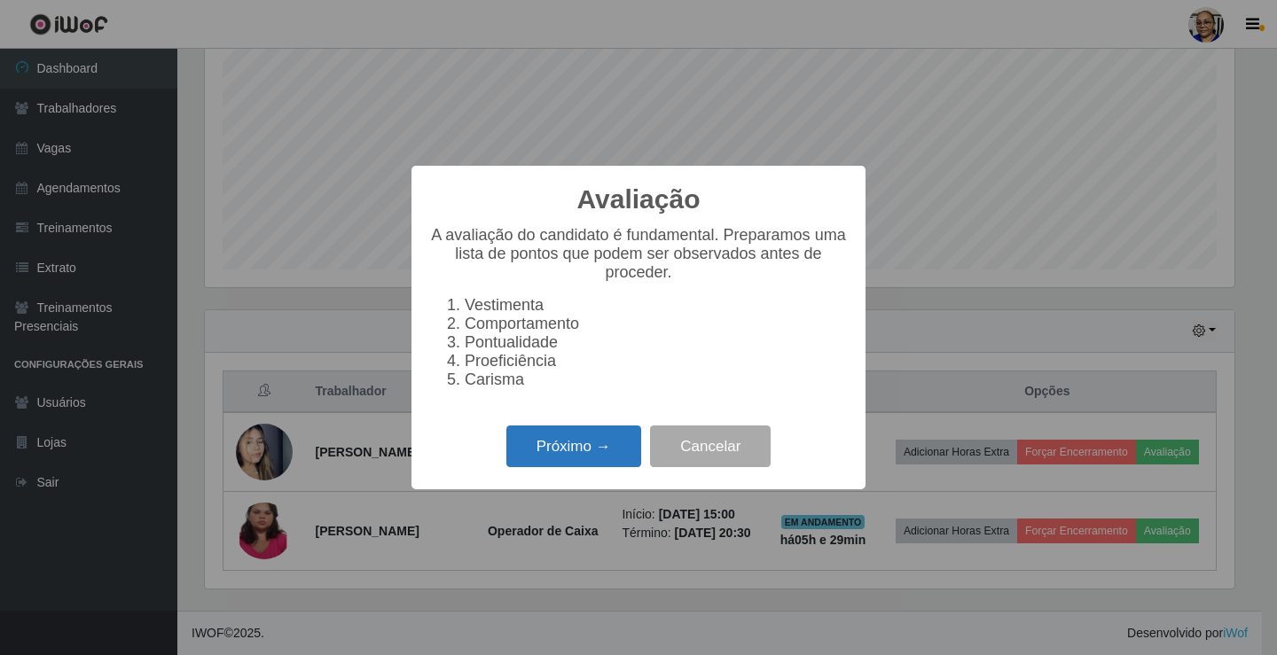
click at [612, 456] on button "Próximo →" at bounding box center [573, 447] width 135 height 42
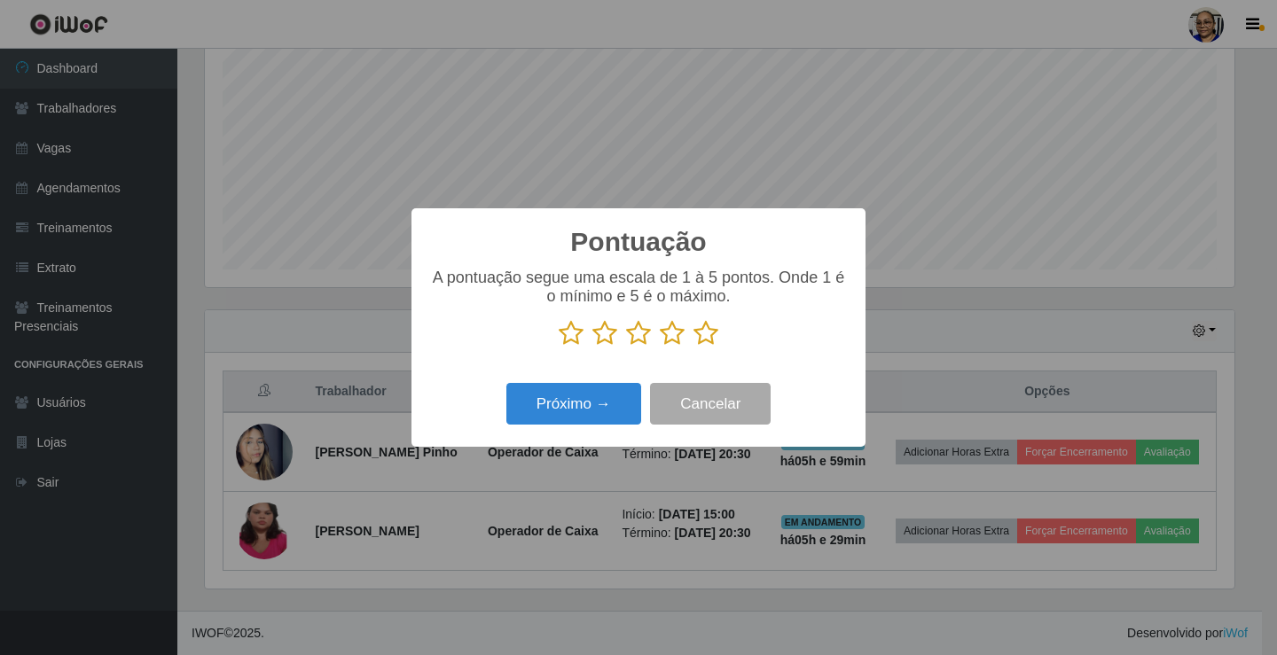
click at [699, 342] on icon at bounding box center [705, 333] width 25 height 27
click at [693, 347] on input "radio" at bounding box center [693, 347] width 0 height 0
click at [609, 403] on button "Próximo →" at bounding box center [573, 404] width 135 height 42
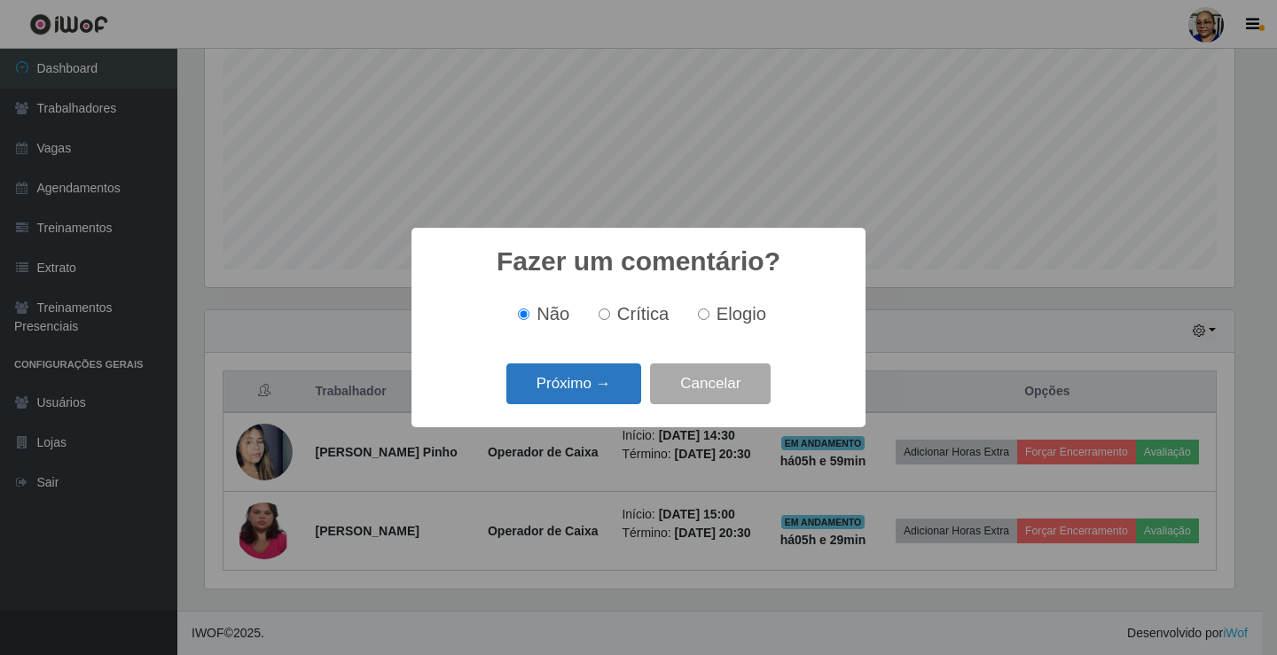
click at [614, 380] on button "Próximo →" at bounding box center [573, 385] width 135 height 42
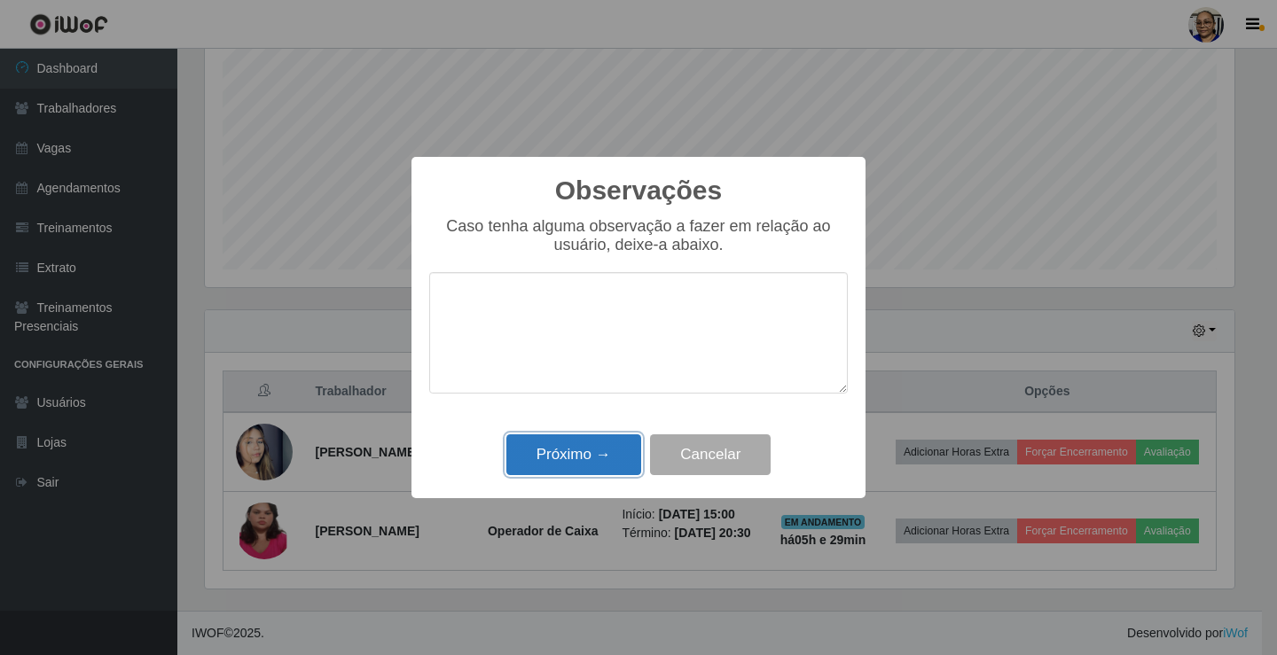
click at [582, 457] on button "Próximo →" at bounding box center [573, 455] width 135 height 42
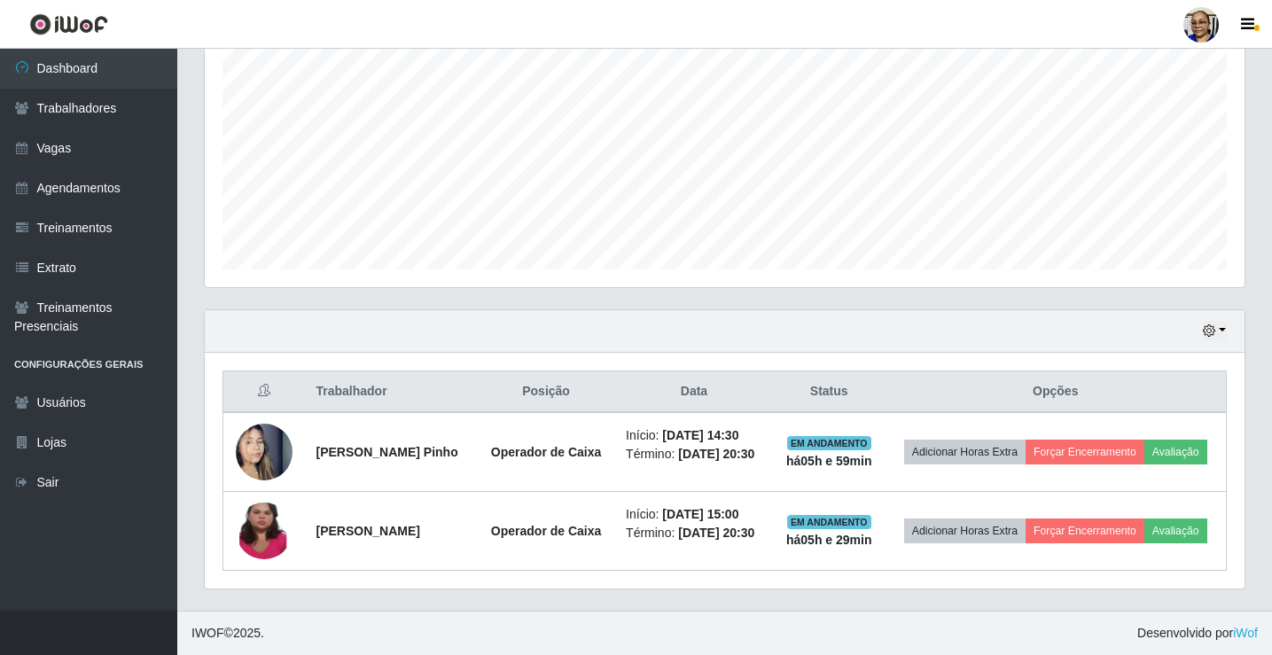
scroll to position [364, 0]
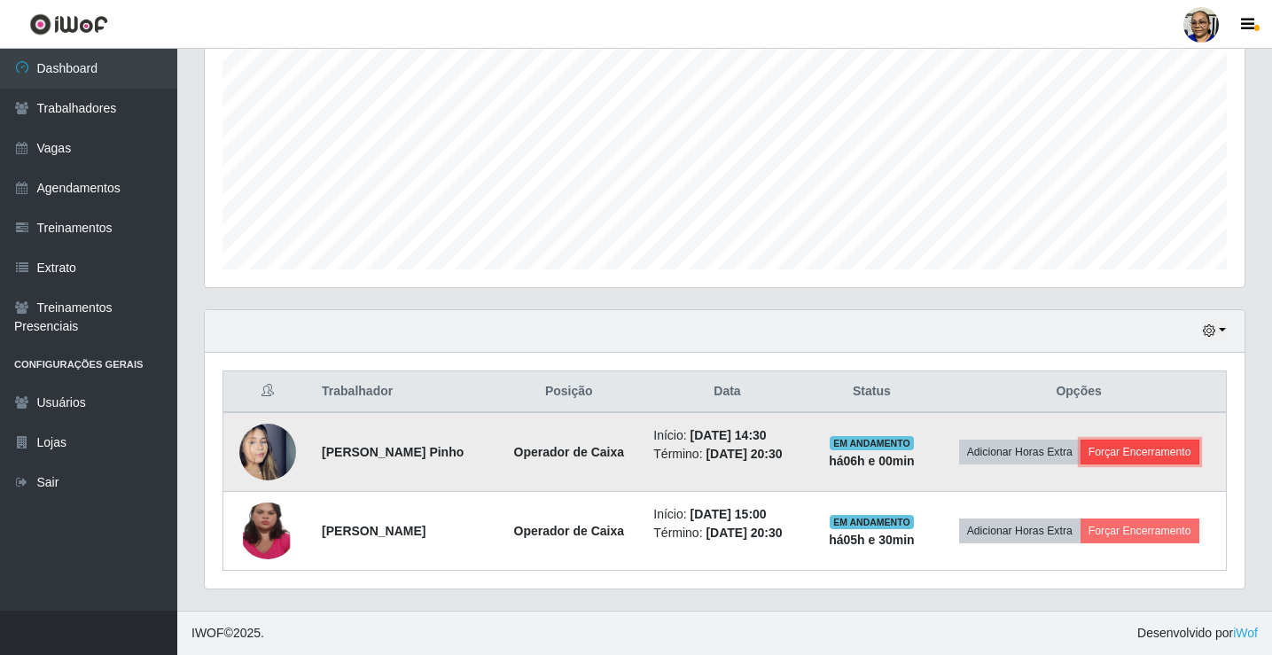
click at [1152, 454] on button "Forçar Encerramento" at bounding box center [1140, 452] width 119 height 25
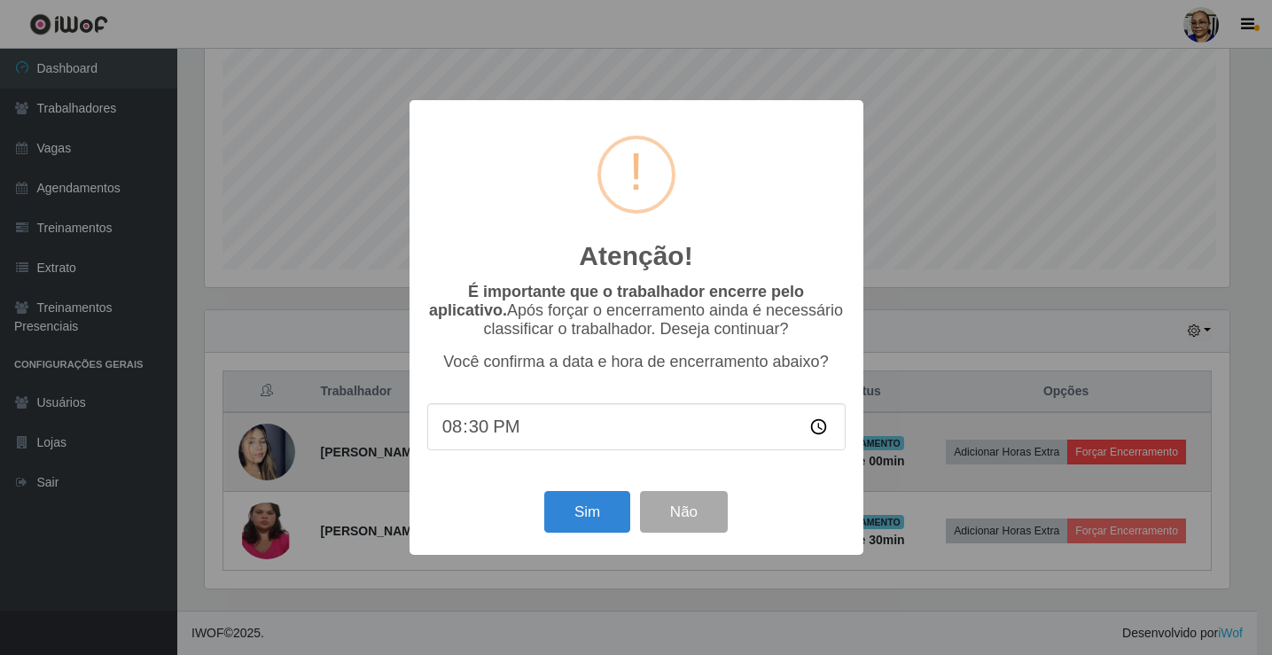
scroll to position [368, 1029]
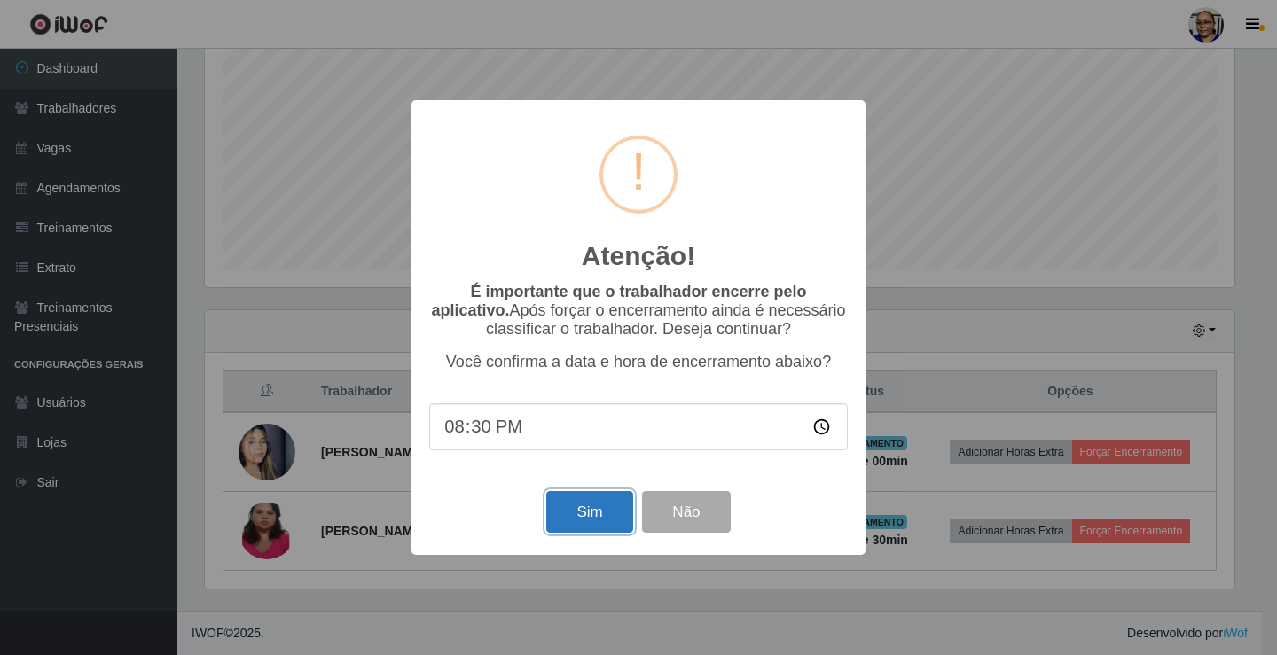
click at [597, 511] on button "Sim" at bounding box center [589, 512] width 86 height 42
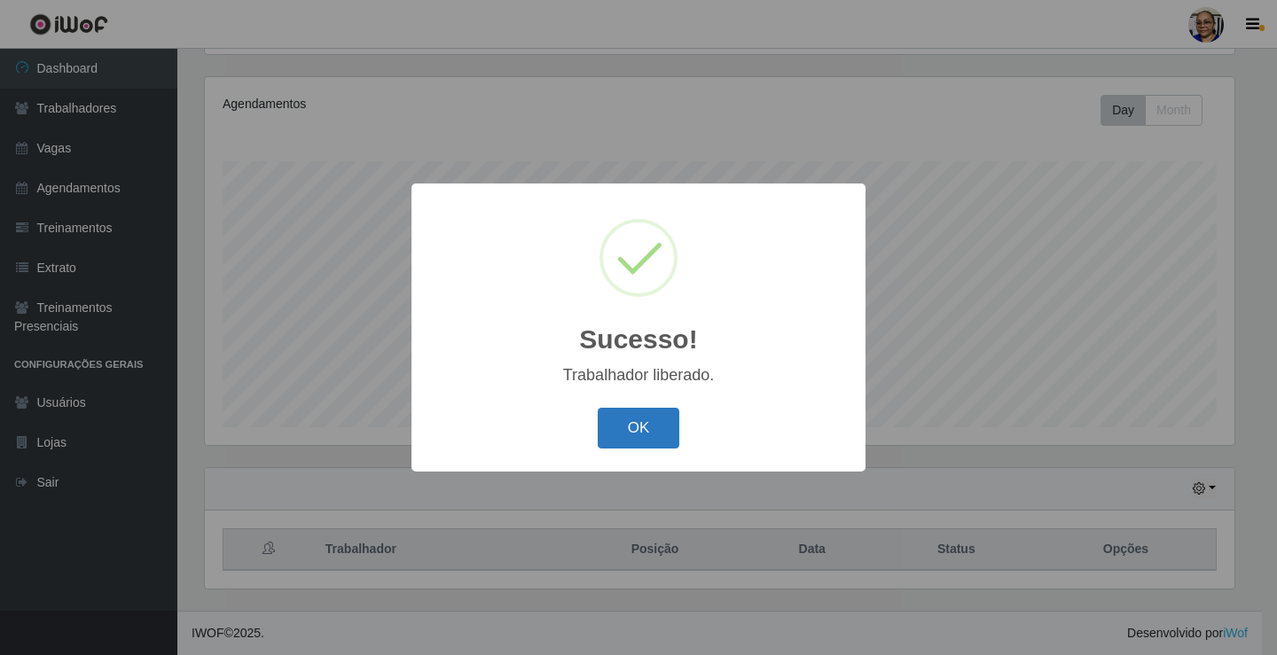
click at [646, 428] on button "OK" at bounding box center [639, 429] width 82 height 42
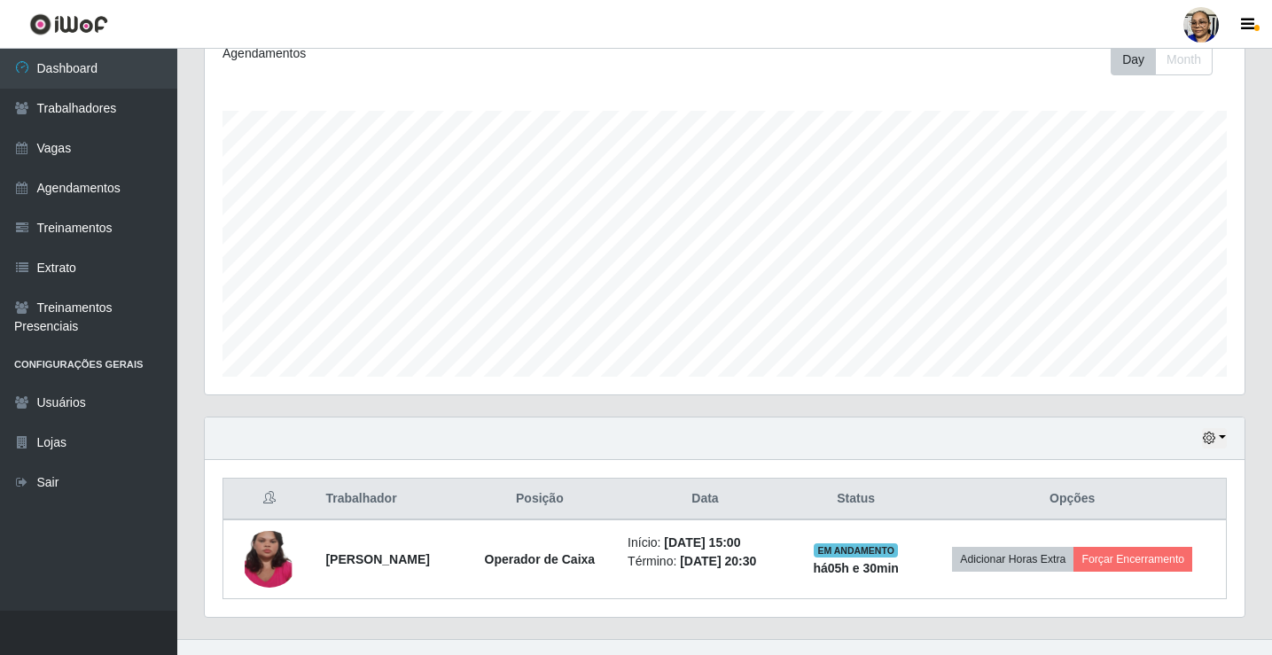
scroll to position [286, 0]
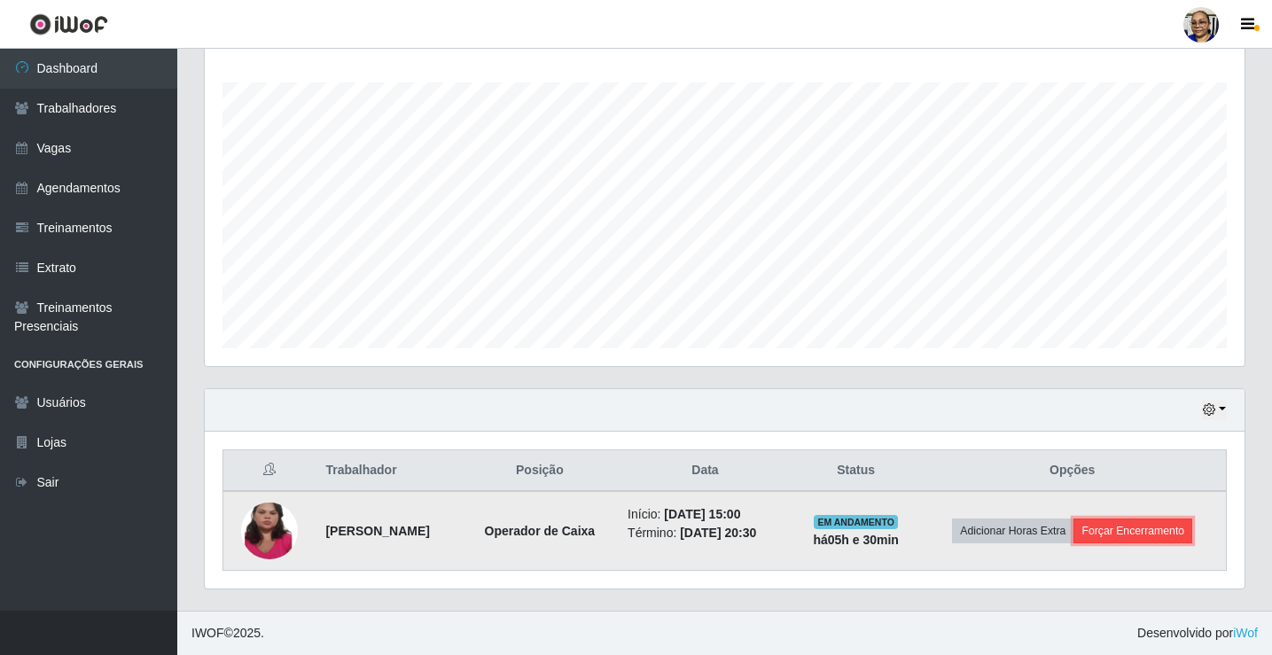
click at [1162, 535] on button "Forçar Encerramento" at bounding box center [1133, 531] width 119 height 25
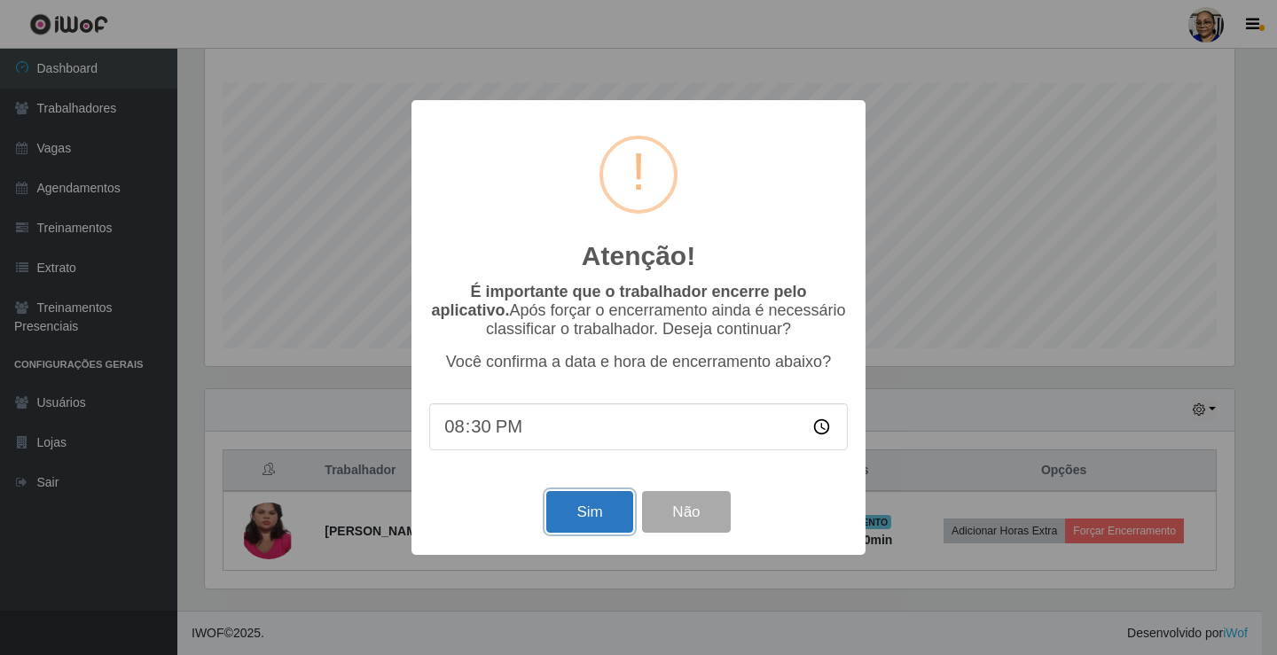
click at [590, 514] on button "Sim" at bounding box center [589, 512] width 86 height 42
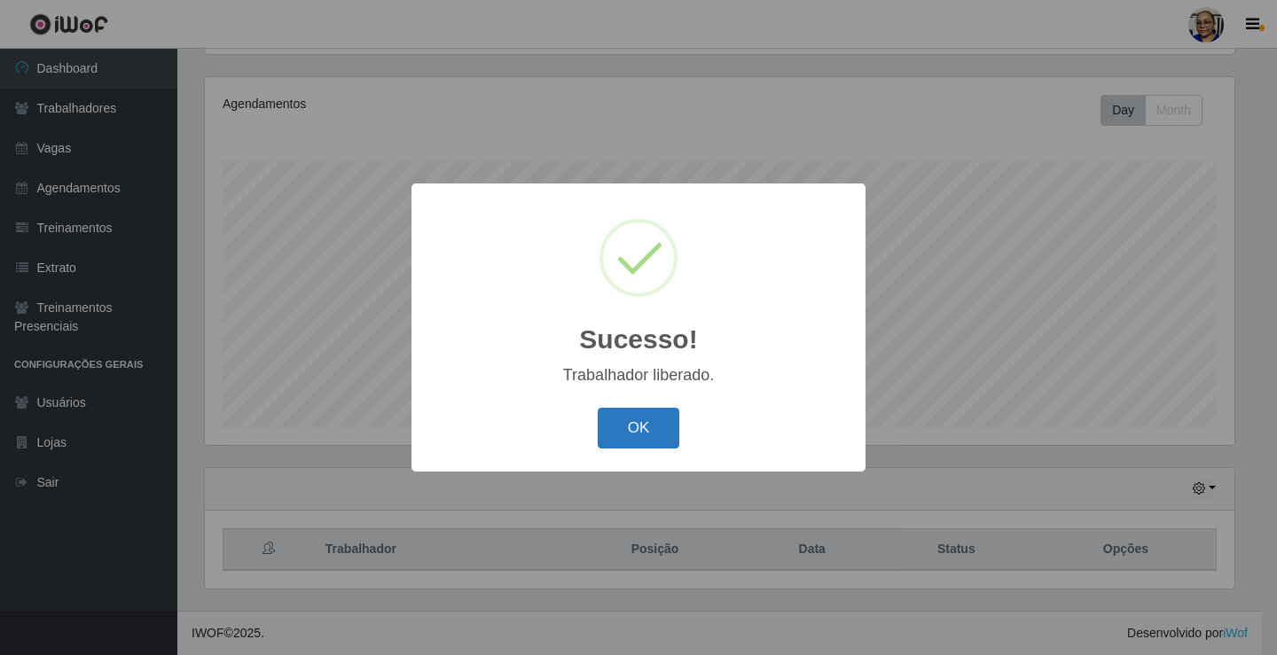
click at [638, 430] on button "OK" at bounding box center [639, 429] width 82 height 42
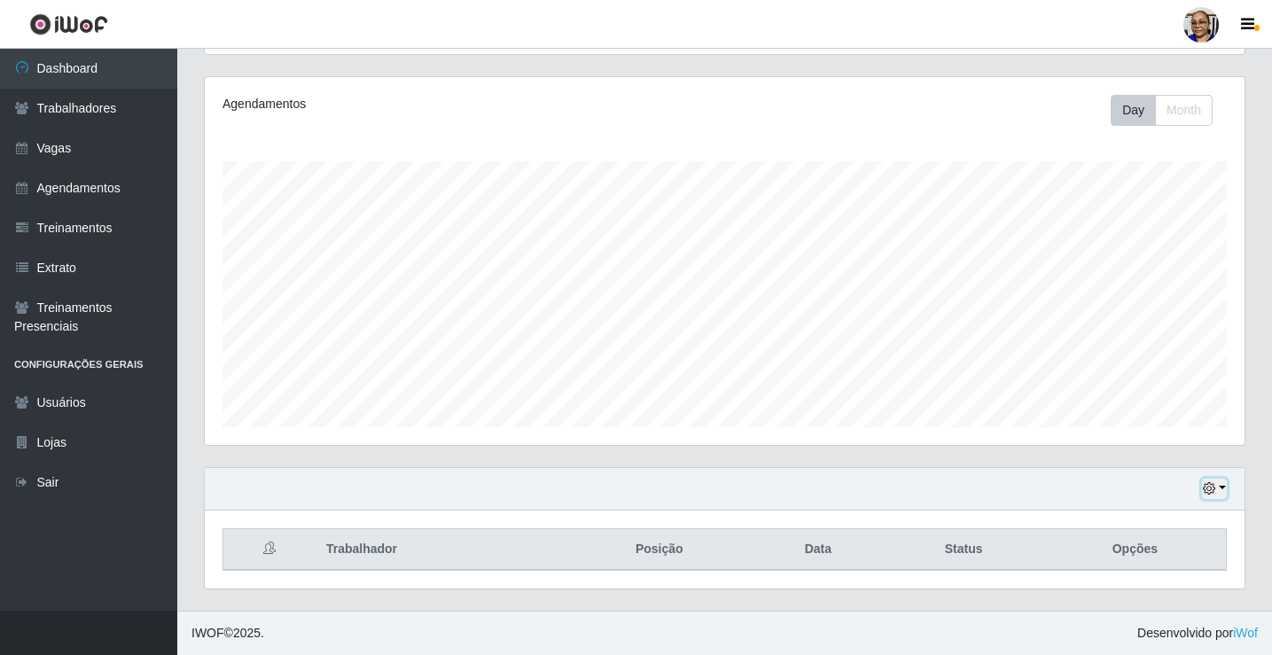
click at [1220, 485] on button "button" at bounding box center [1214, 489] width 25 height 20
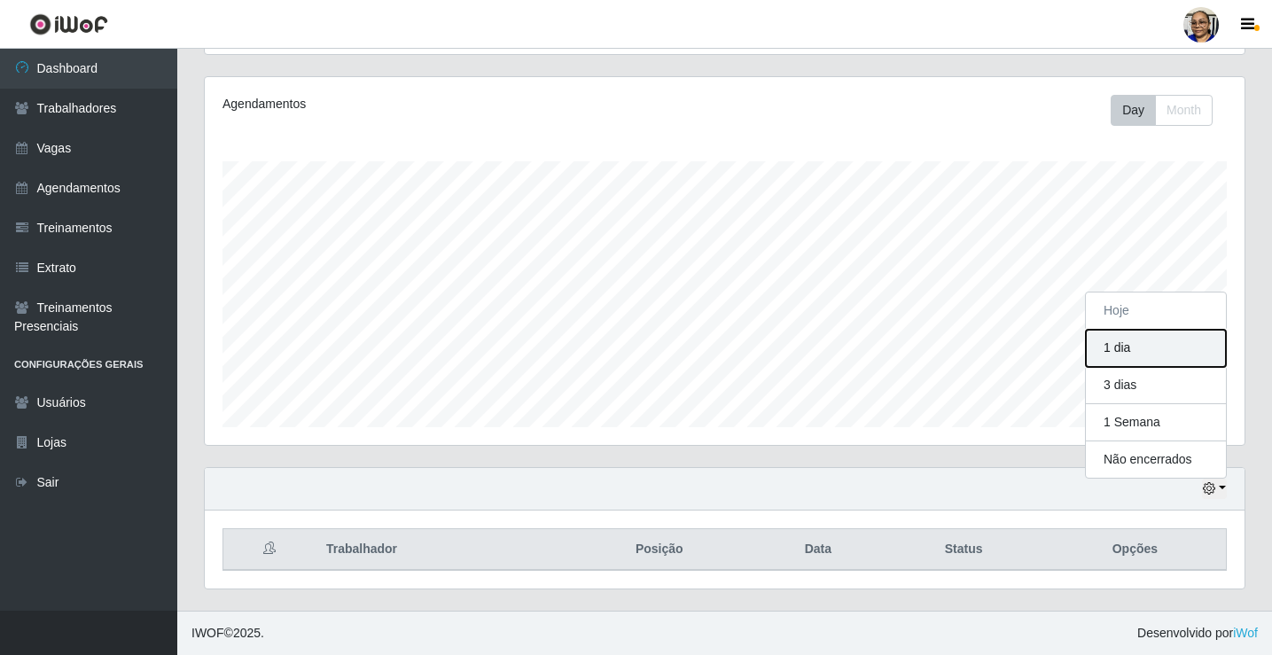
click at [1157, 357] on button "1 dia" at bounding box center [1156, 348] width 140 height 37
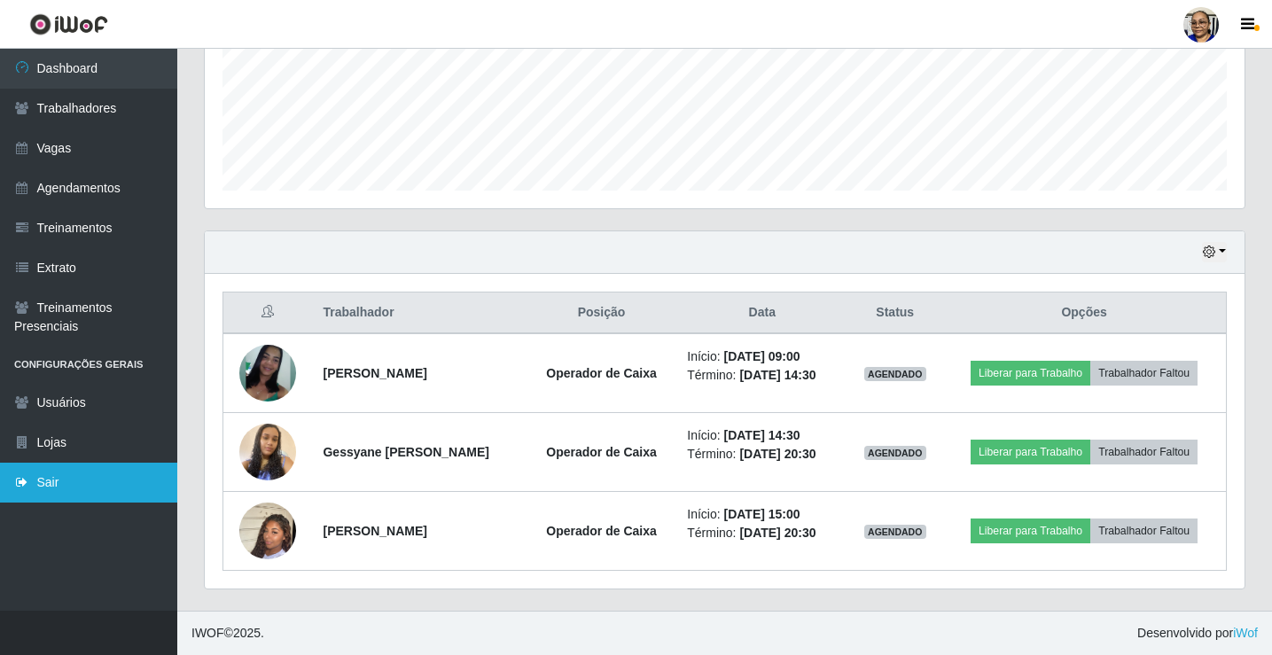
click at [58, 472] on link "Sair" at bounding box center [88, 483] width 177 height 40
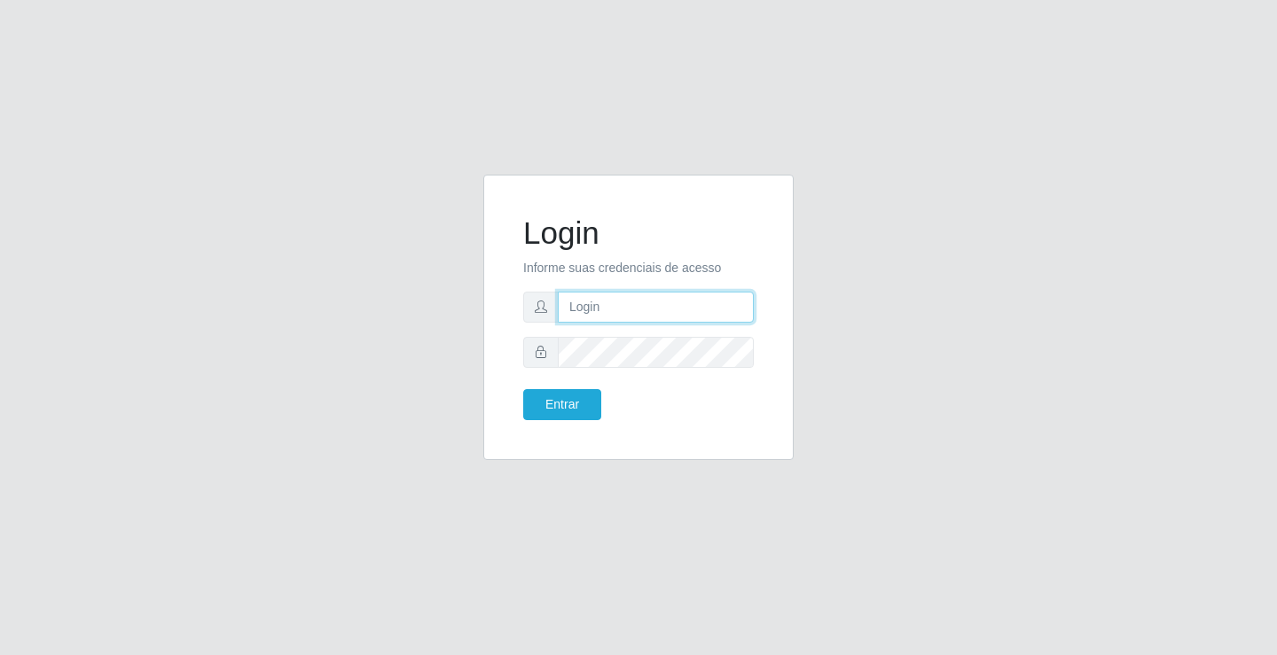
type input "[EMAIL_ADDRESS][DOMAIN_NAME]"
